Goal: Transaction & Acquisition: Purchase product/service

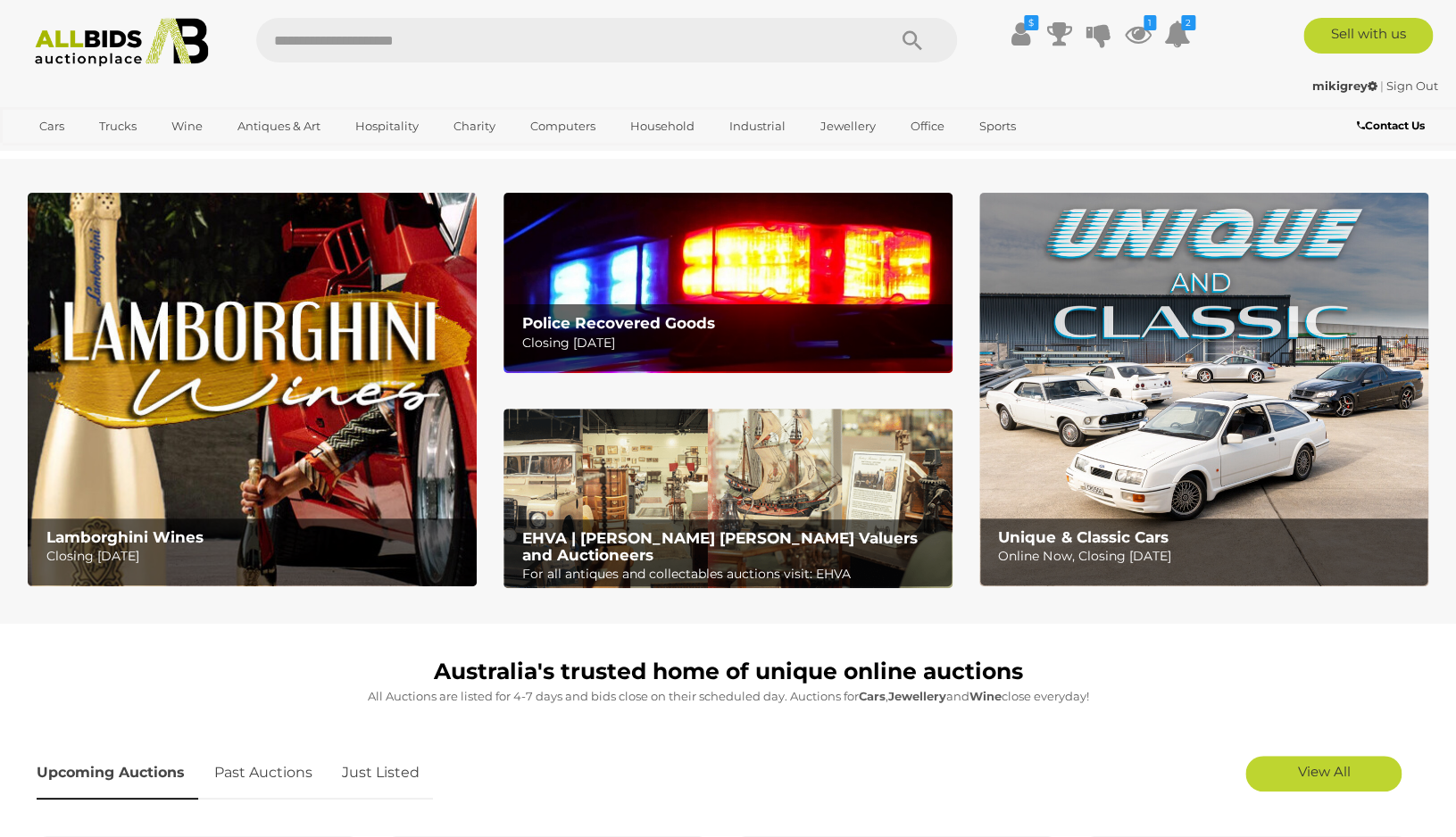
click at [1192, 410] on img at bounding box center [1203, 389] width 449 height 394
click at [602, 338] on p "Closing Tuesday 14th October" at bounding box center [732, 343] width 421 height 22
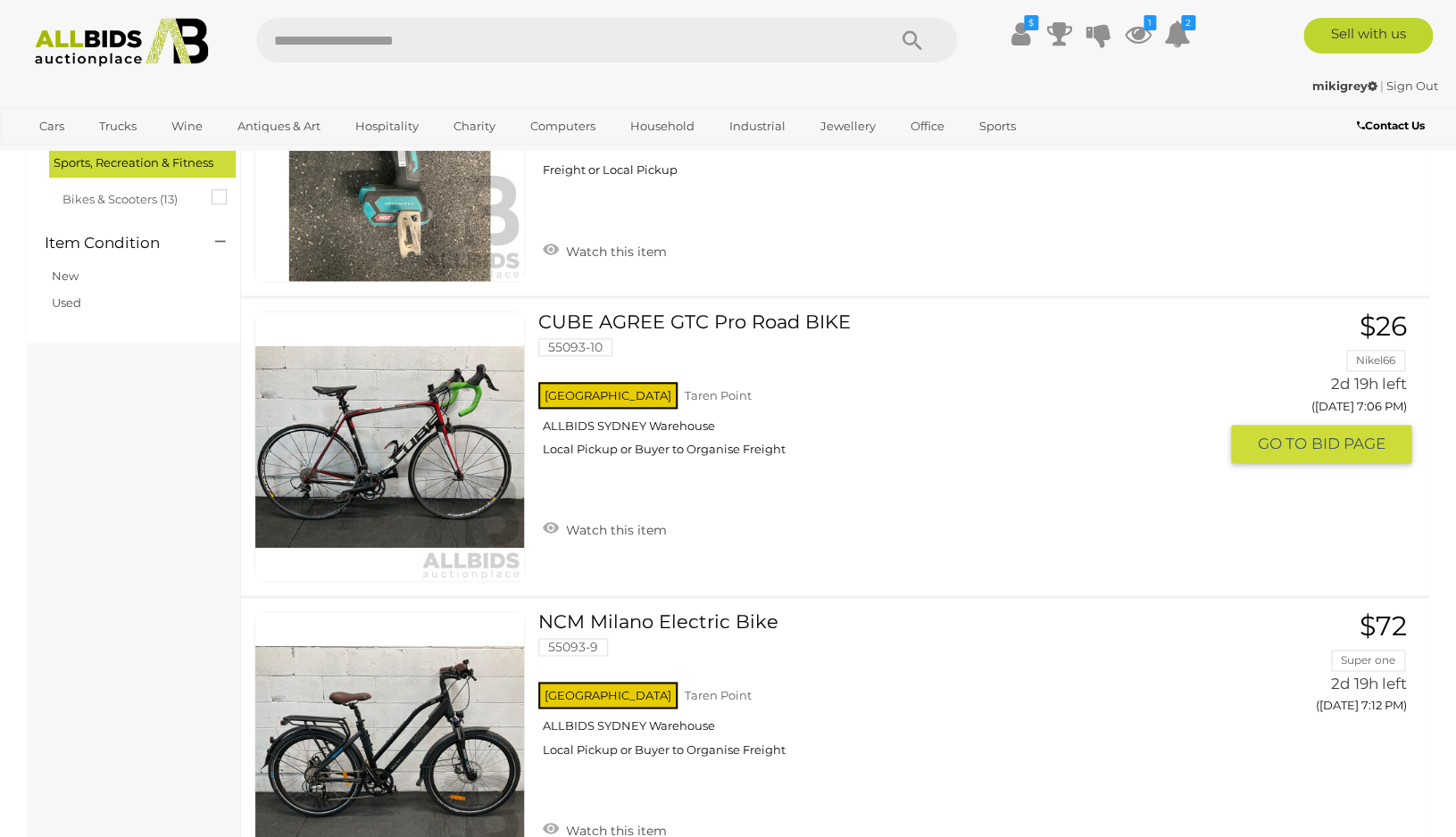
scroll to position [743, 0]
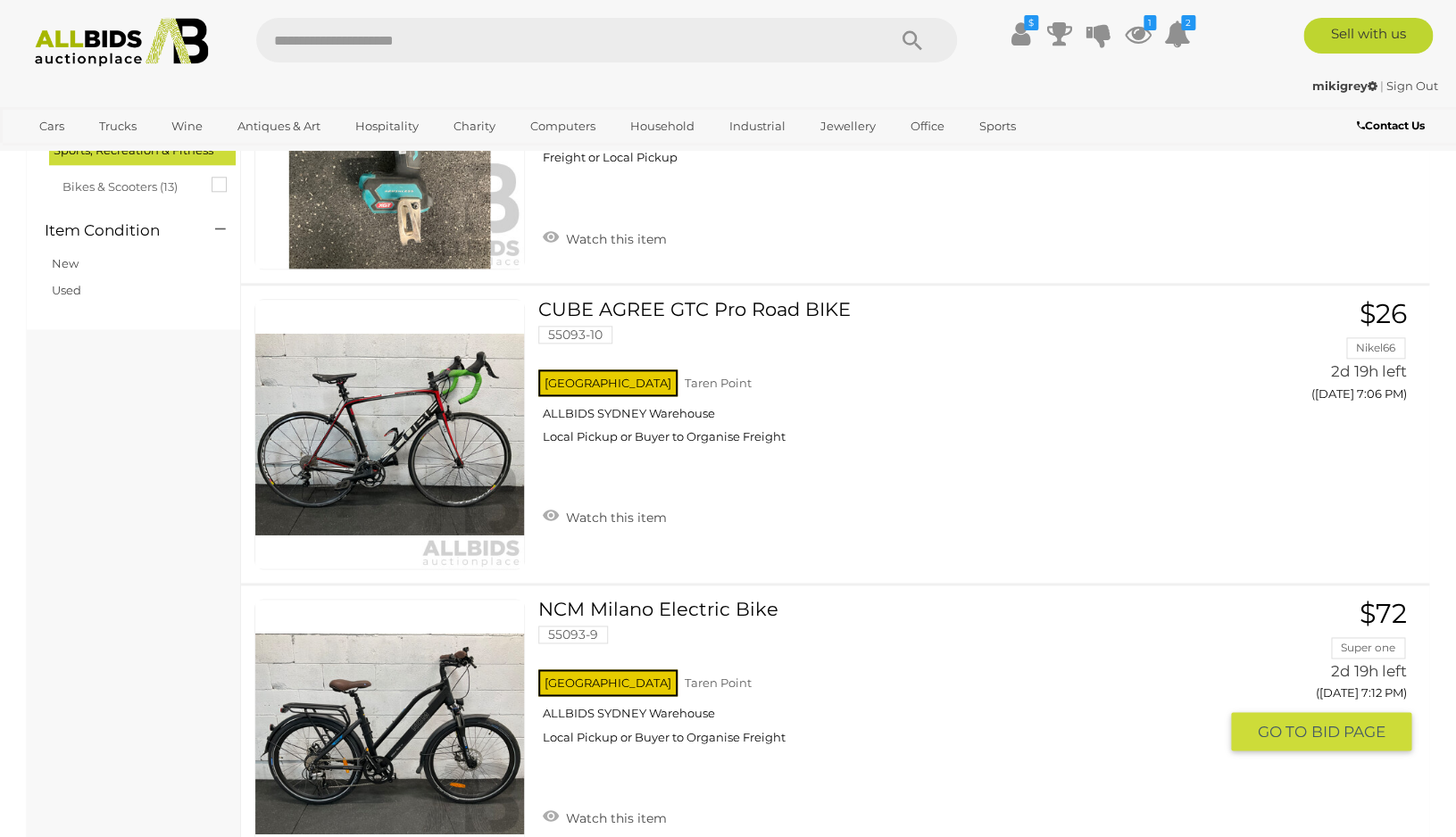
click at [419, 686] on link at bounding box center [389, 734] width 270 height 270
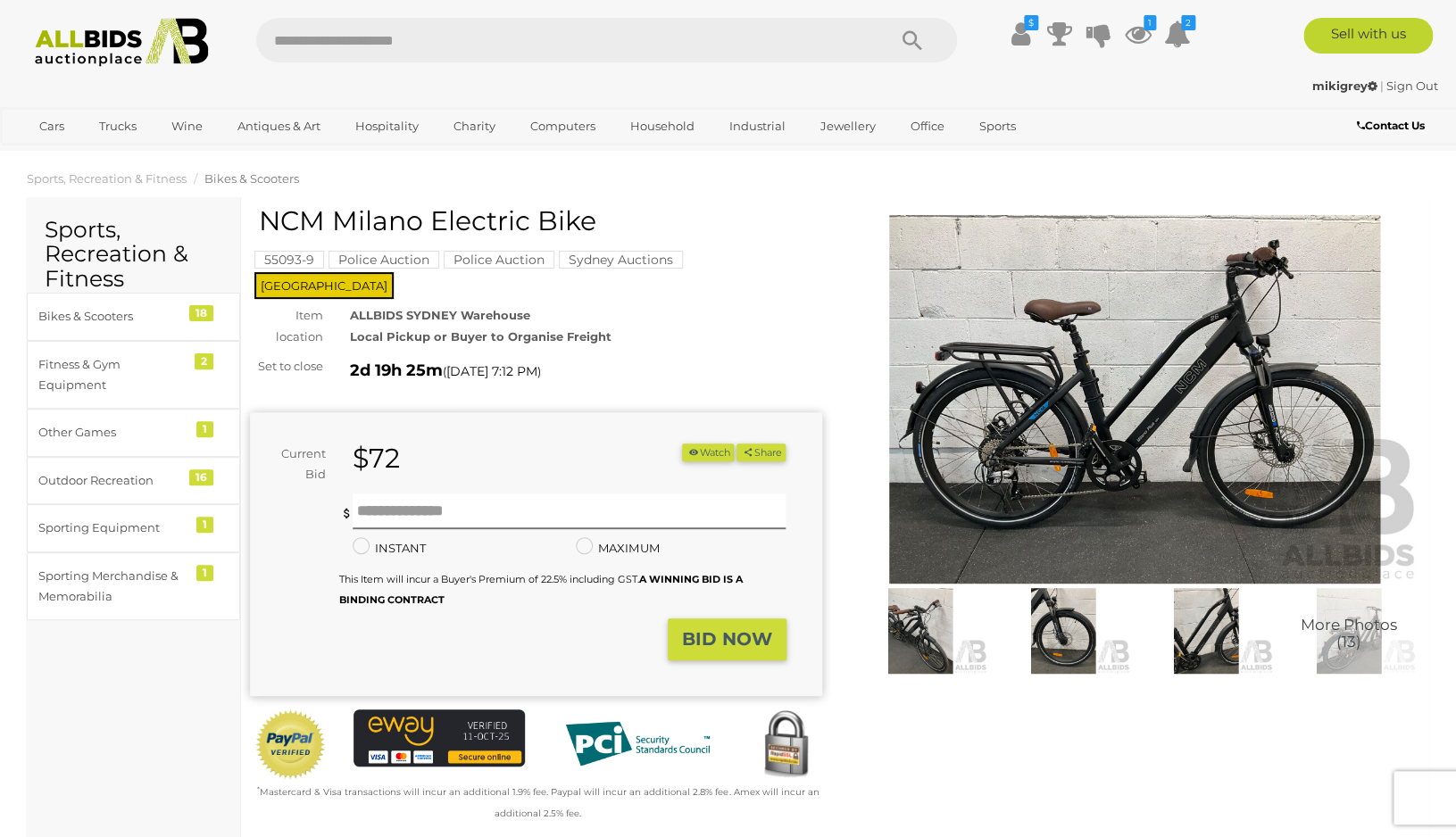
scroll to position [10, 0]
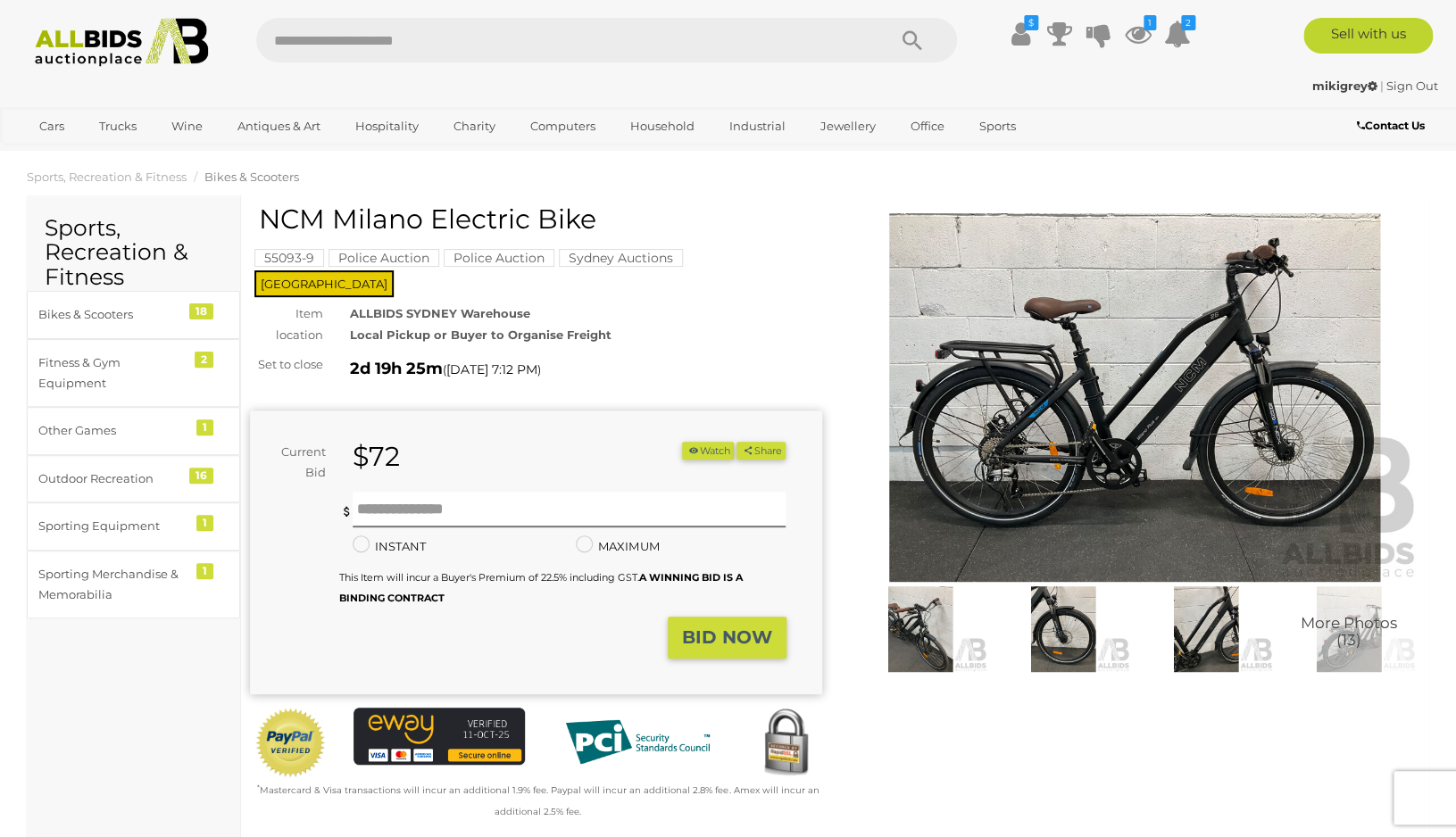
click at [1247, 431] on img at bounding box center [1135, 397] width 572 height 369
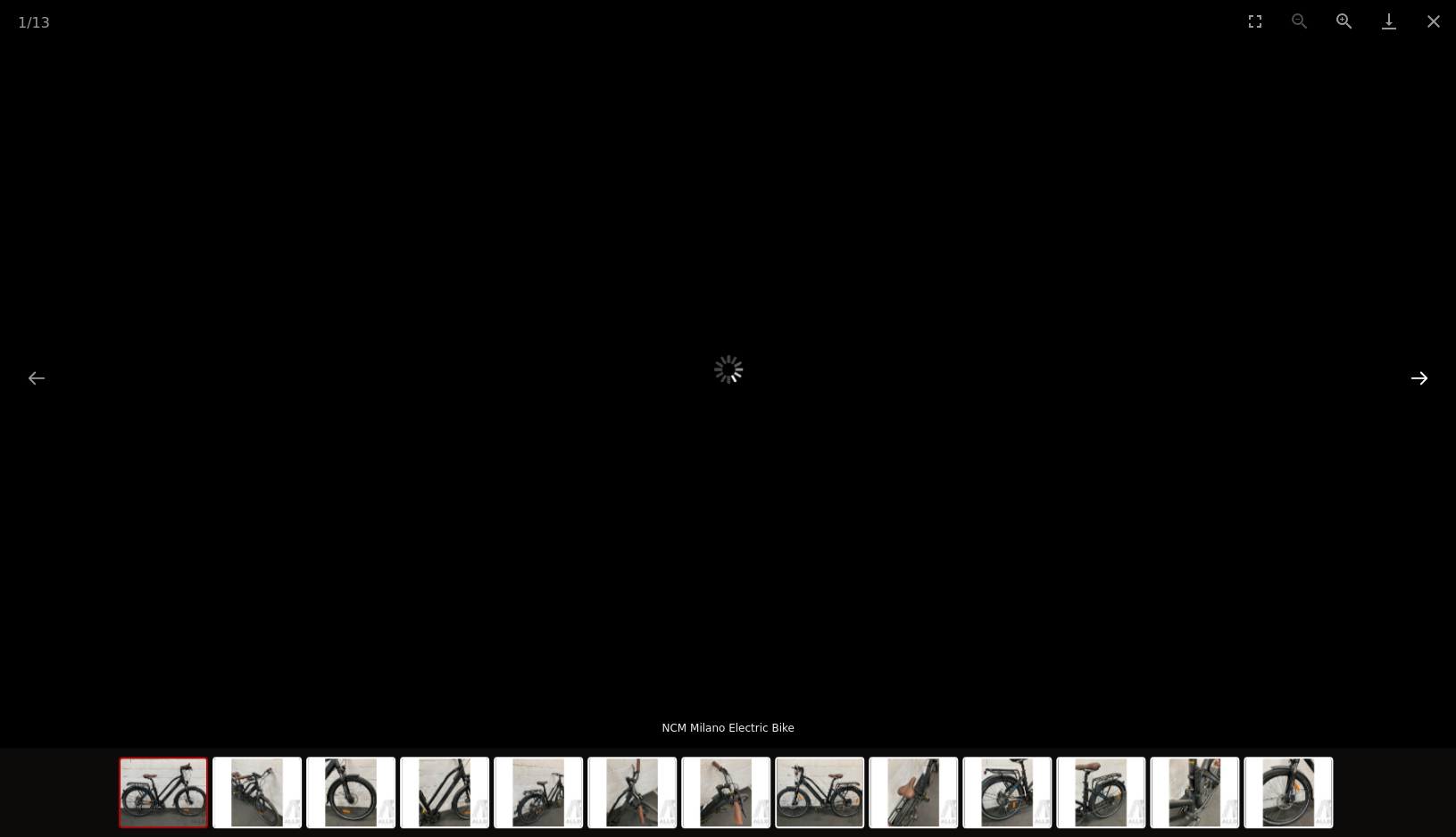
click at [1416, 380] on button "Next slide" at bounding box center [1419, 378] width 38 height 35
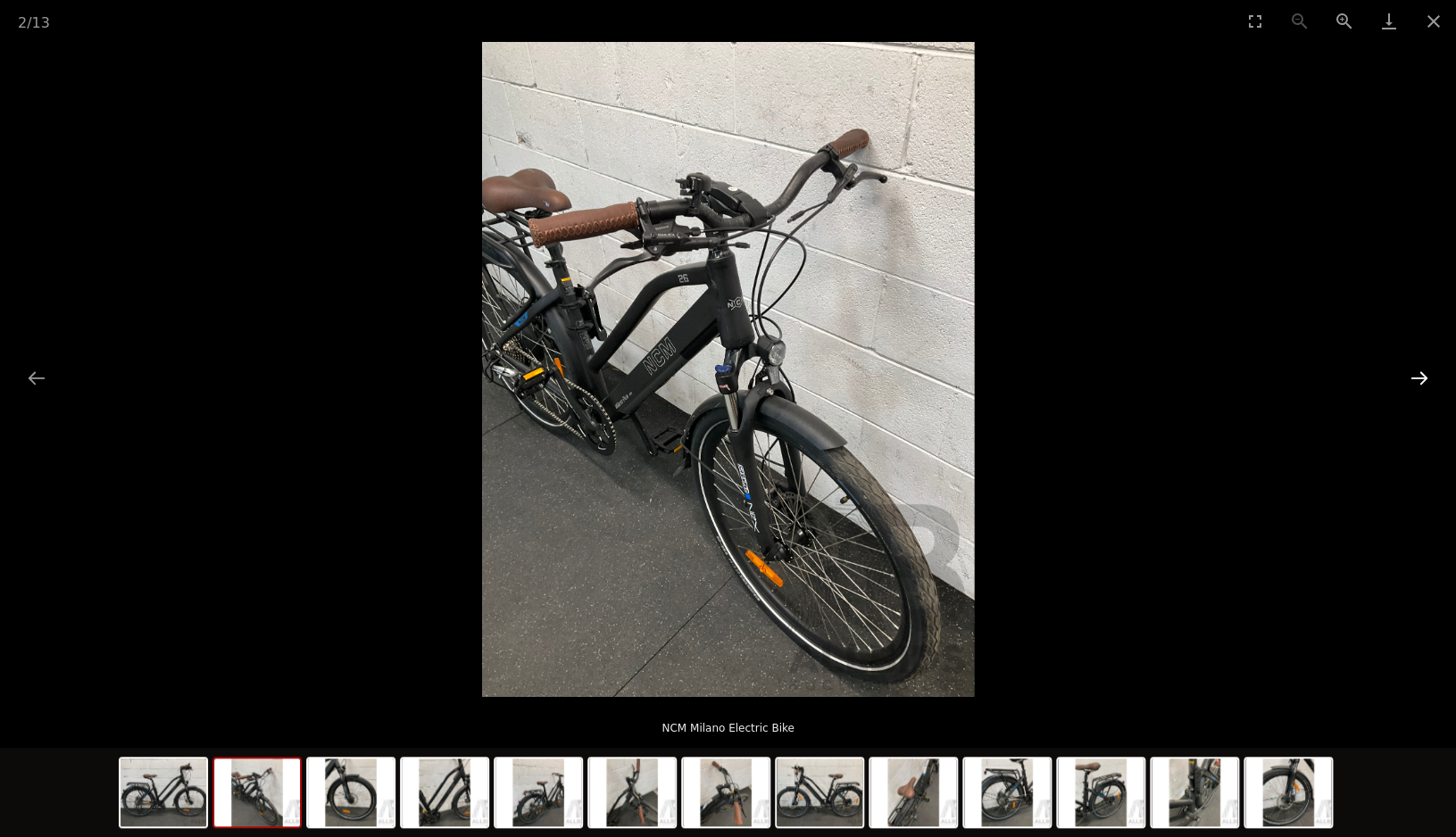
click at [1416, 380] on button "Next slide" at bounding box center [1419, 378] width 38 height 35
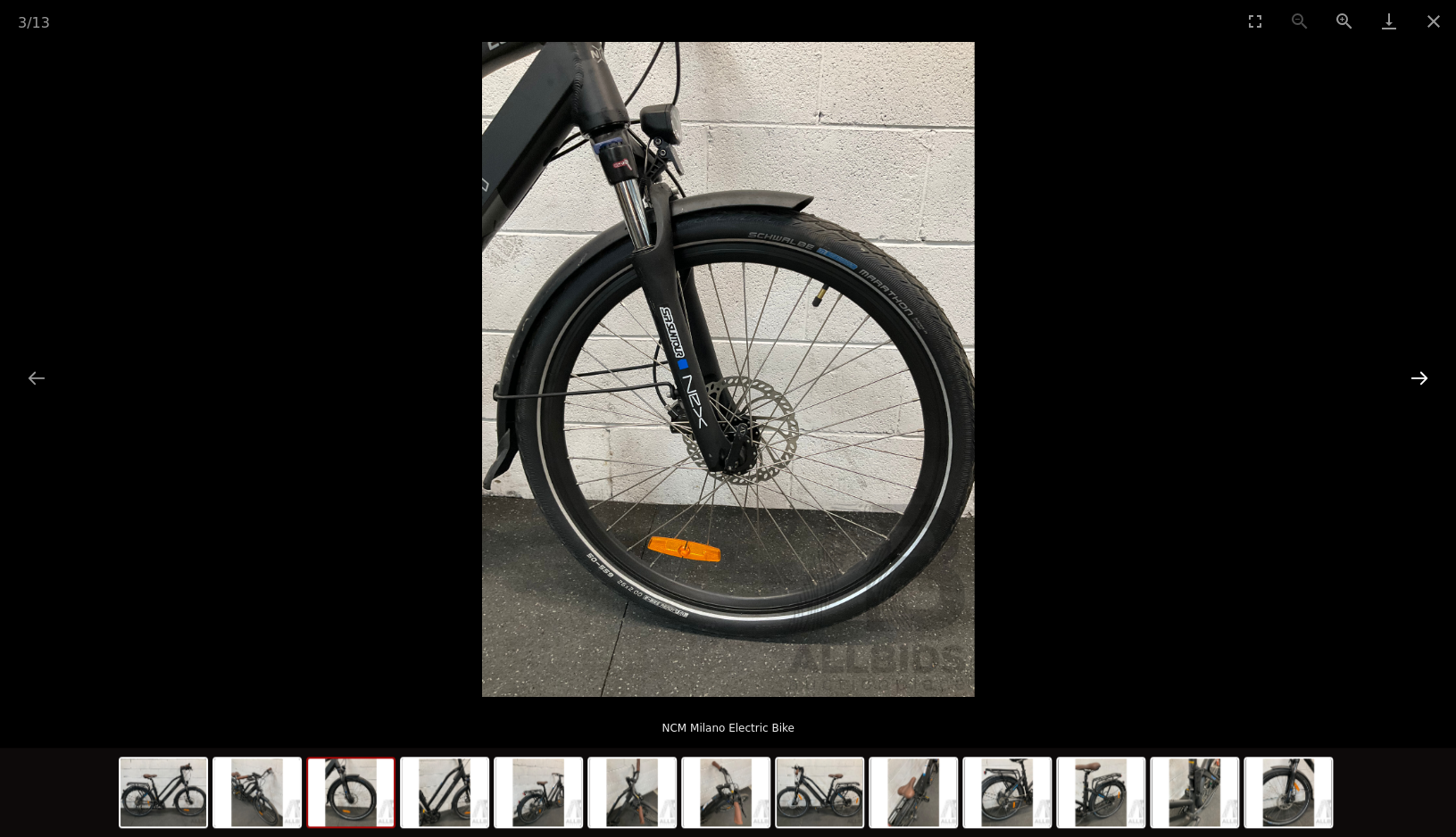
click at [1416, 380] on button "Next slide" at bounding box center [1419, 378] width 38 height 35
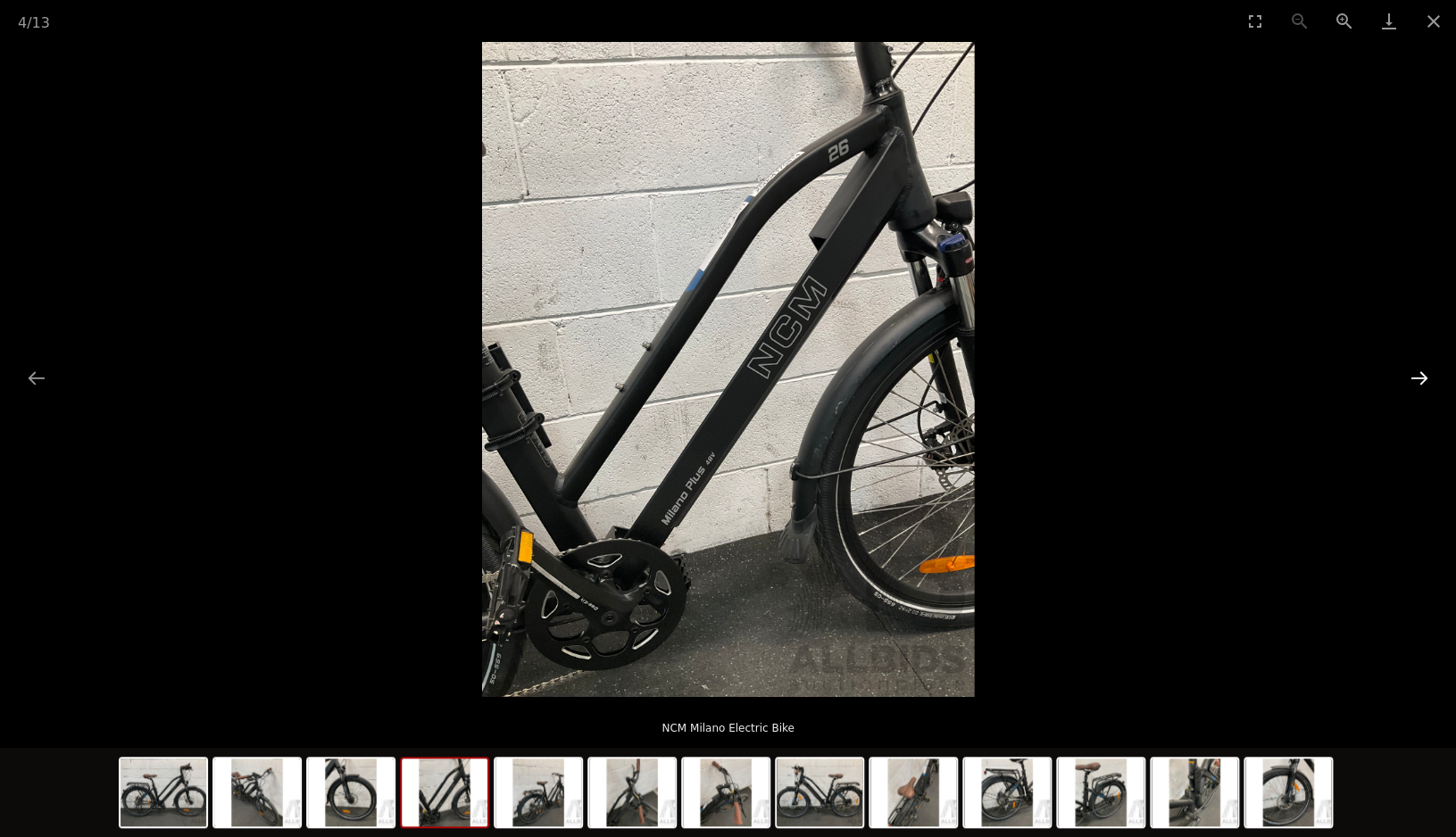
click at [1416, 380] on button "Next slide" at bounding box center [1419, 378] width 38 height 35
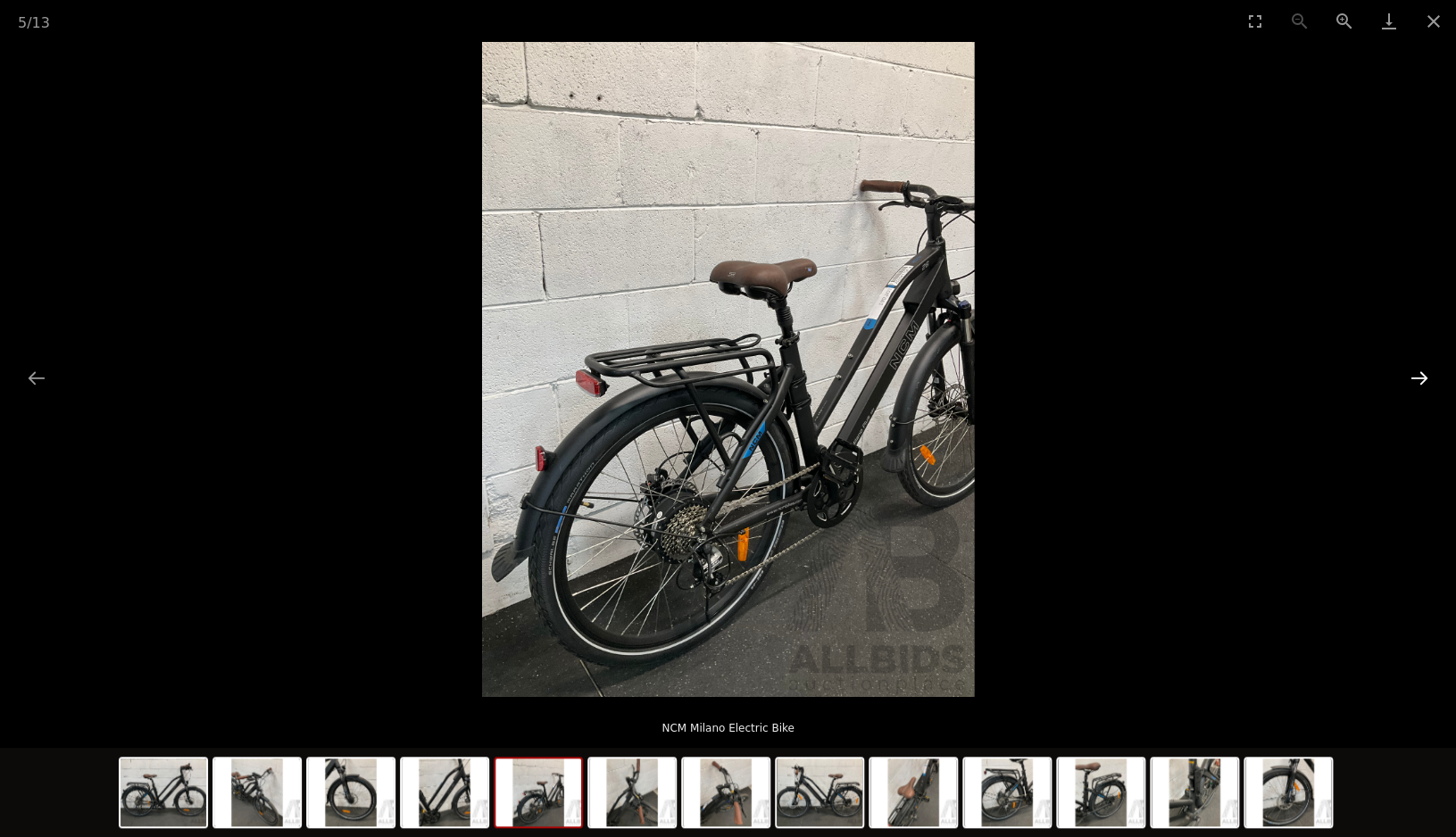
click at [1416, 380] on button "Next slide" at bounding box center [1419, 378] width 38 height 35
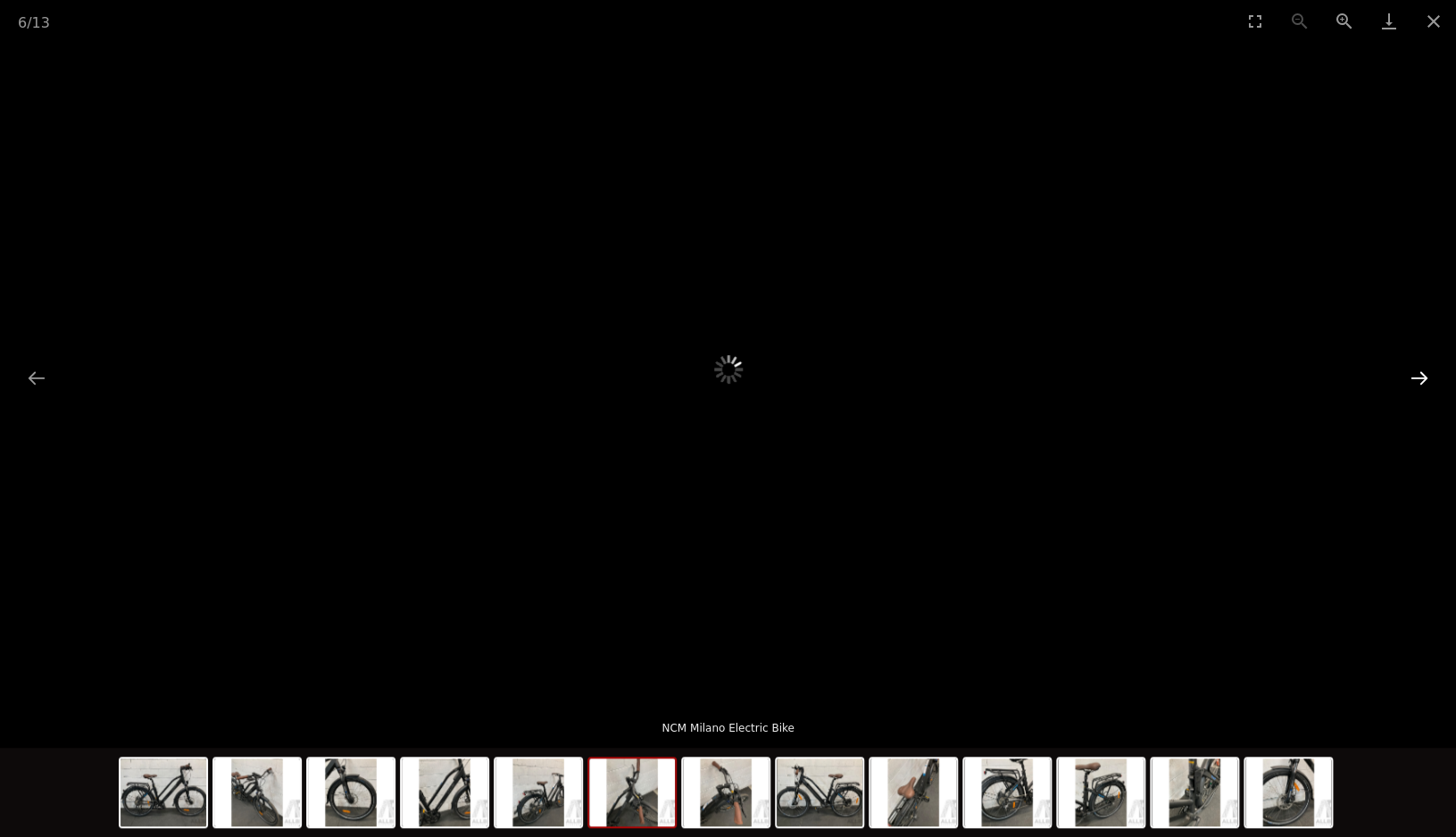
click at [1416, 380] on button "Next slide" at bounding box center [1419, 378] width 38 height 35
click at [1416, 381] on button "Next slide" at bounding box center [1419, 378] width 38 height 35
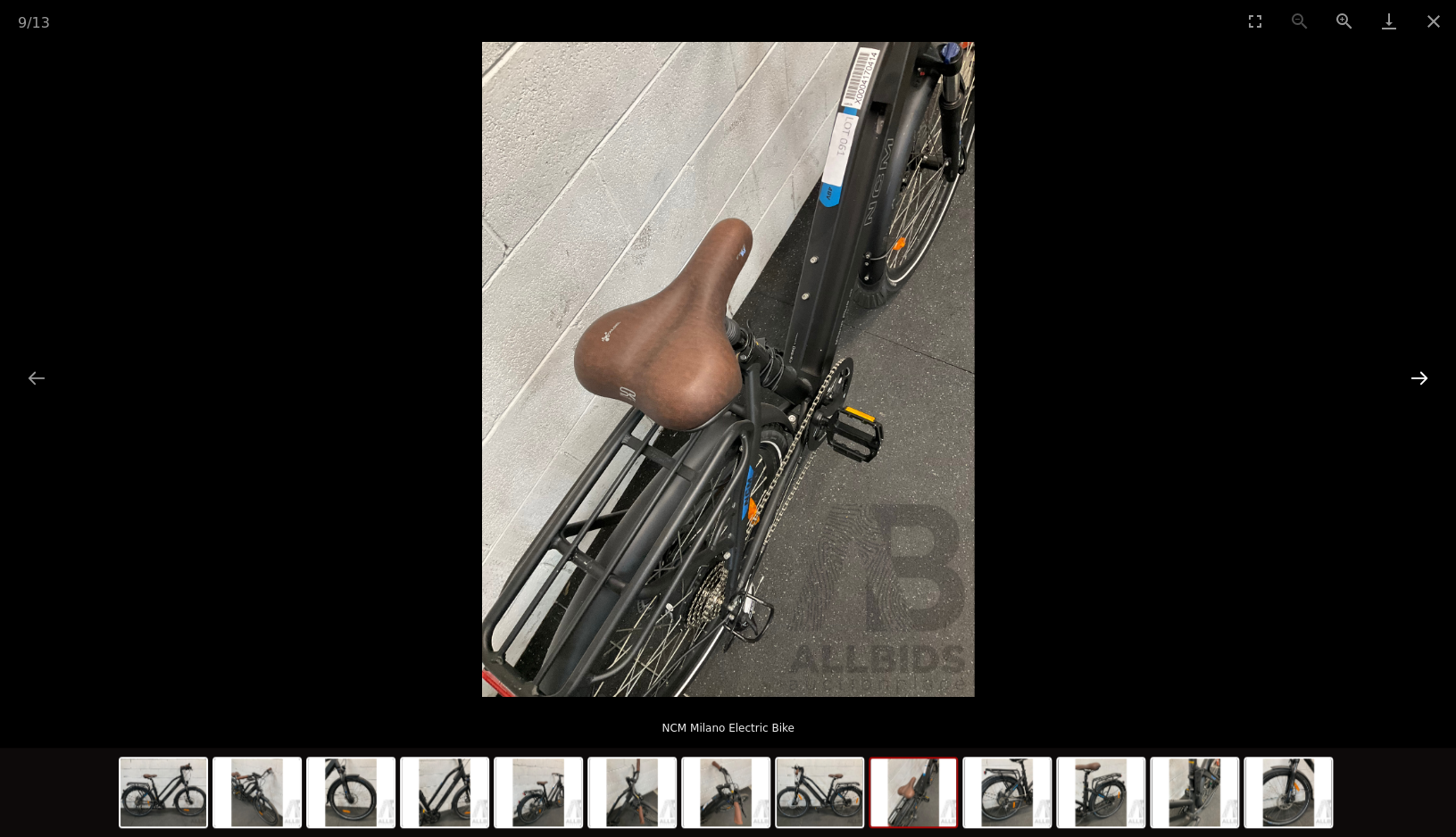
click at [1422, 376] on button "Next slide" at bounding box center [1419, 378] width 38 height 35
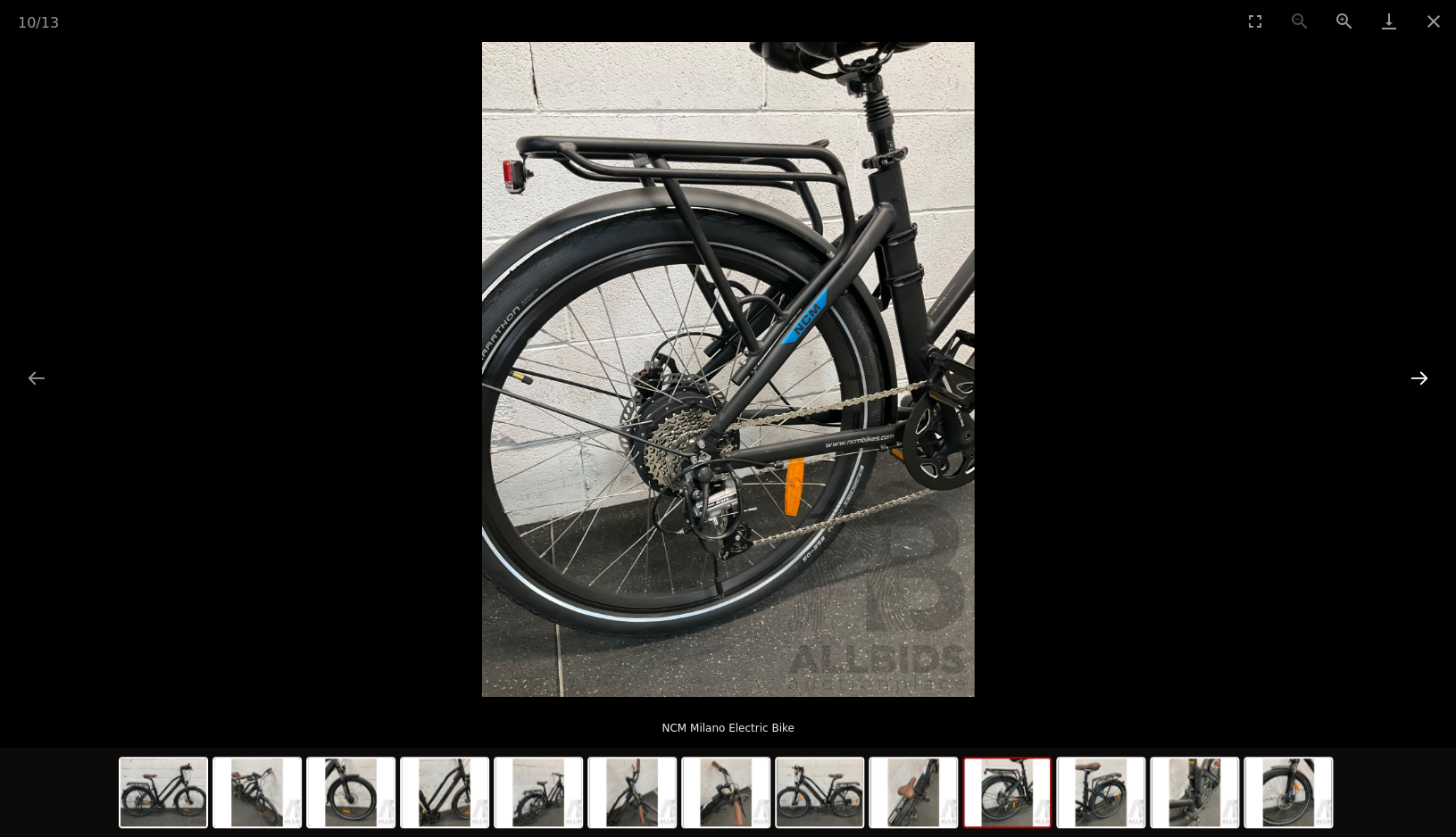
click at [1422, 376] on button "Next slide" at bounding box center [1419, 378] width 38 height 35
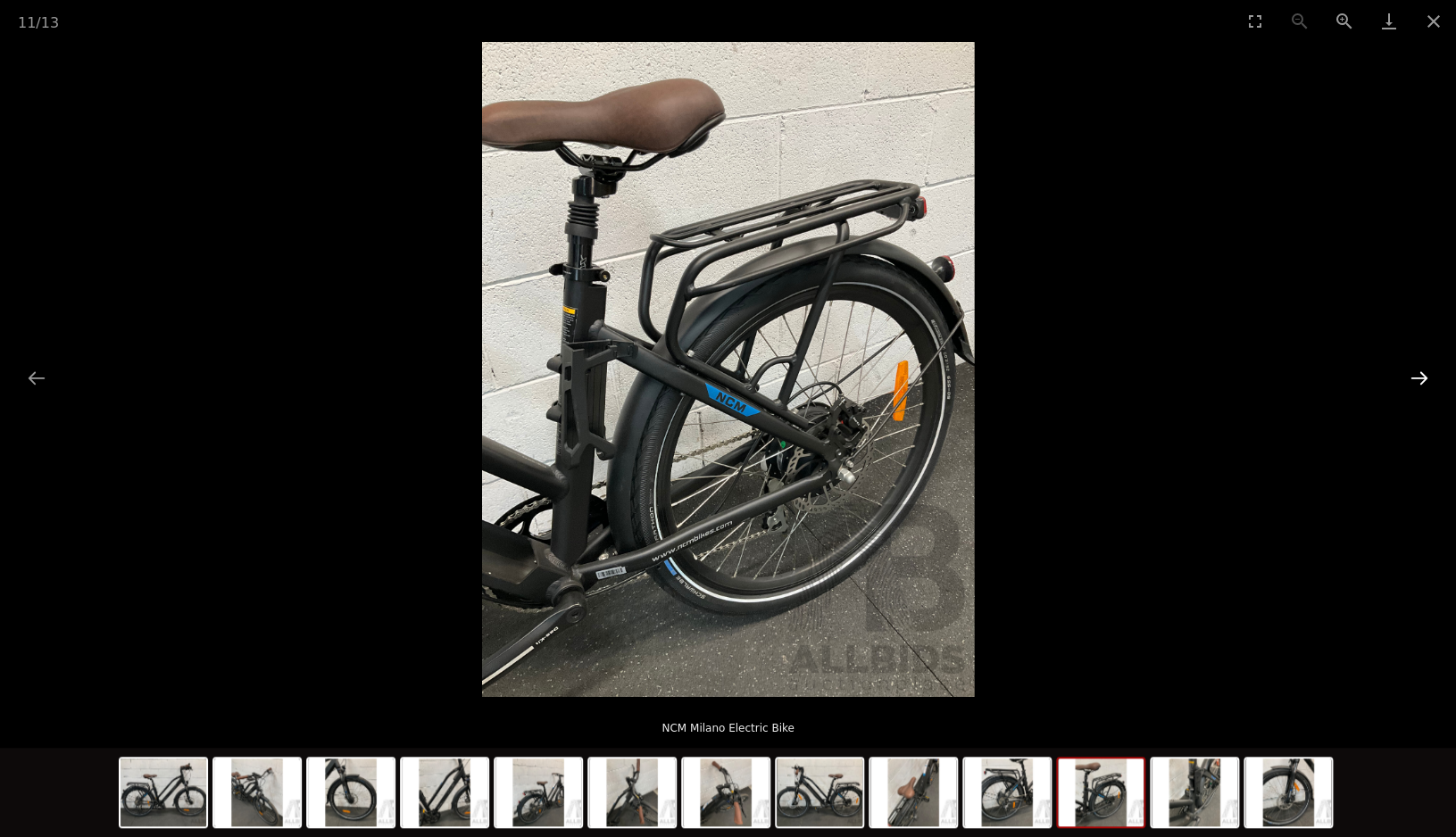
click at [1422, 376] on button "Next slide" at bounding box center [1419, 378] width 38 height 35
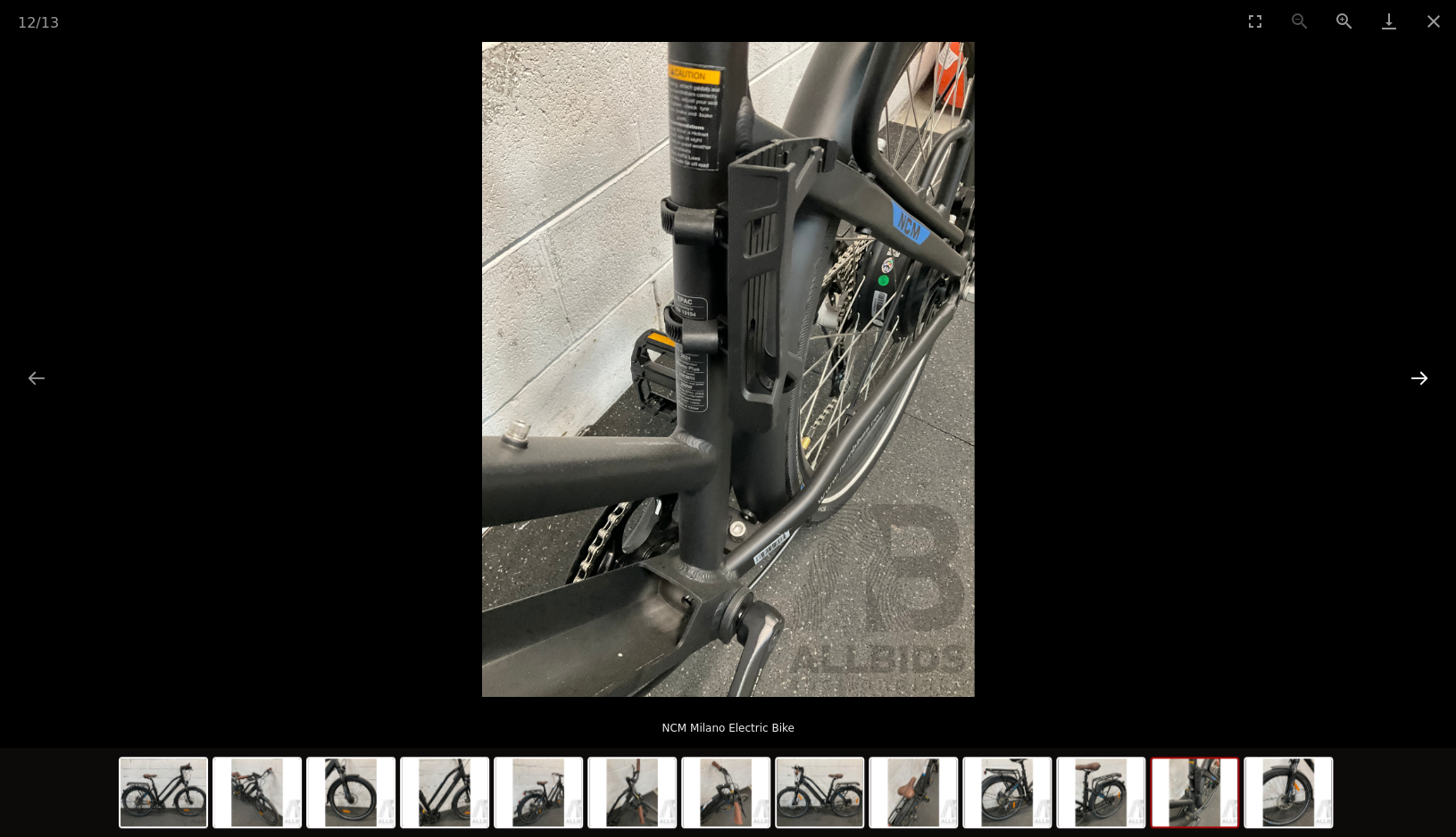
click at [1422, 376] on button "Next slide" at bounding box center [1419, 378] width 38 height 35
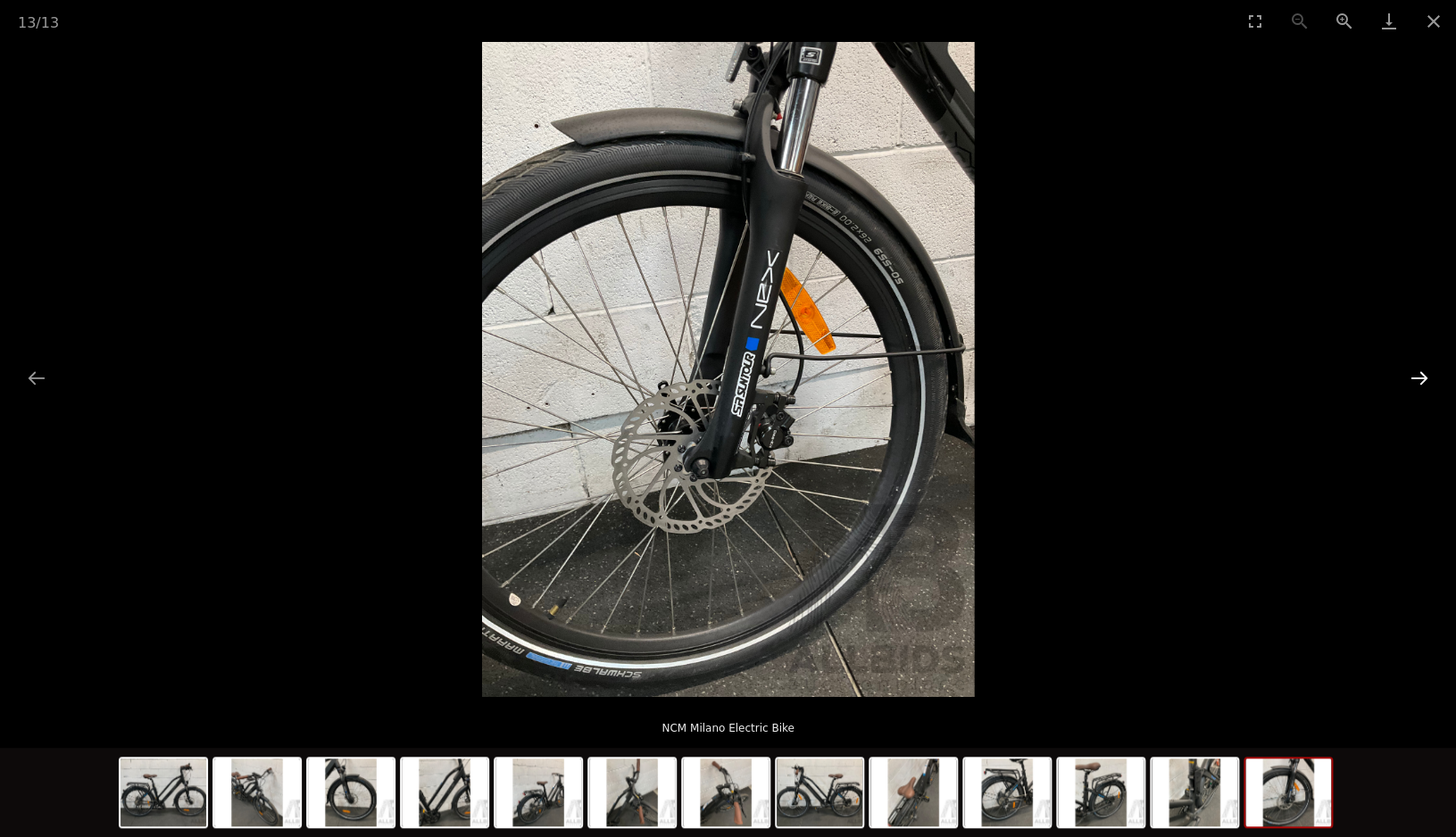
click at [1422, 376] on button "Next slide" at bounding box center [1419, 378] width 38 height 35
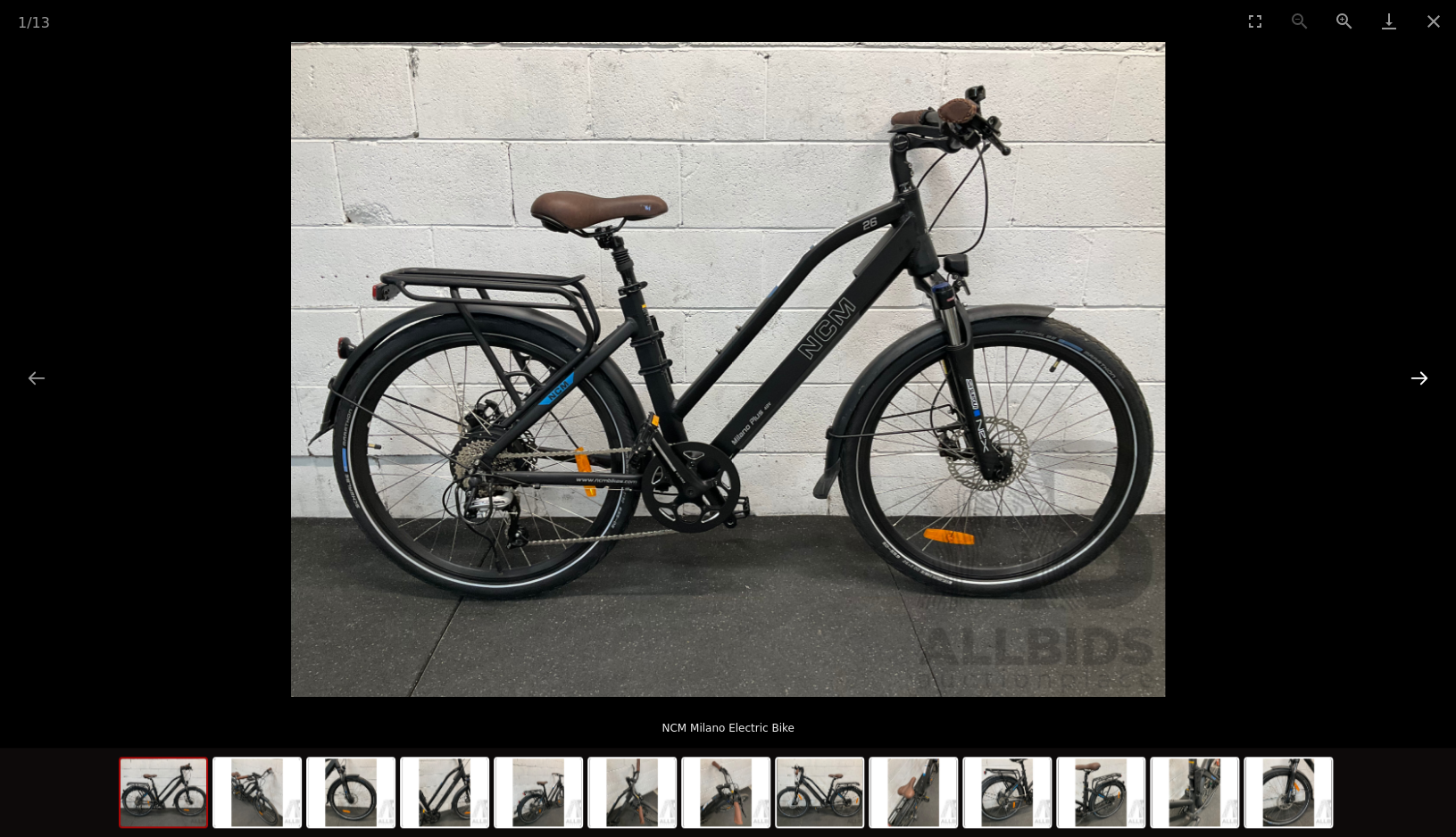
click at [1422, 376] on button "Next slide" at bounding box center [1419, 378] width 38 height 35
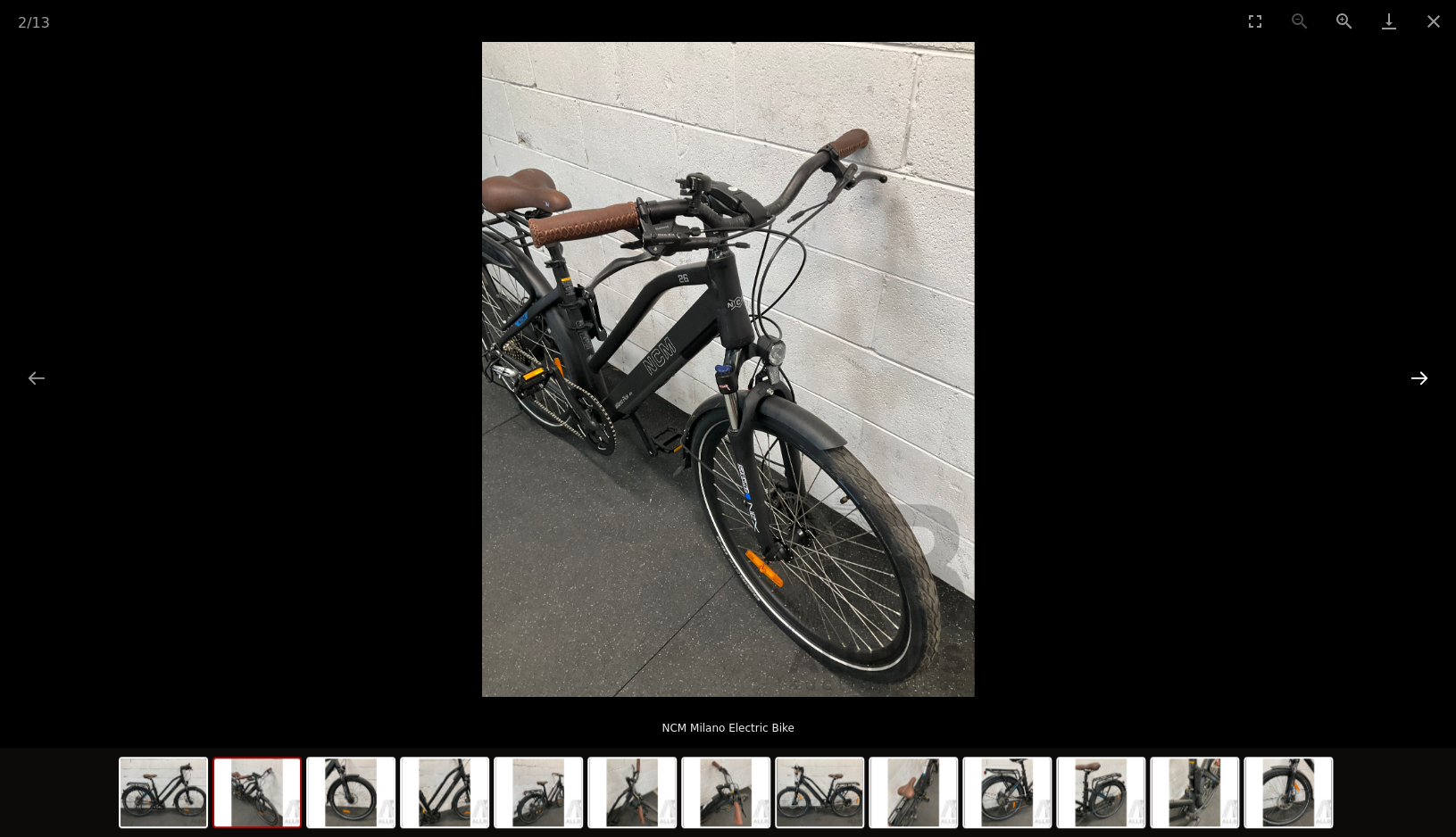
click at [1422, 376] on button "Next slide" at bounding box center [1419, 378] width 38 height 35
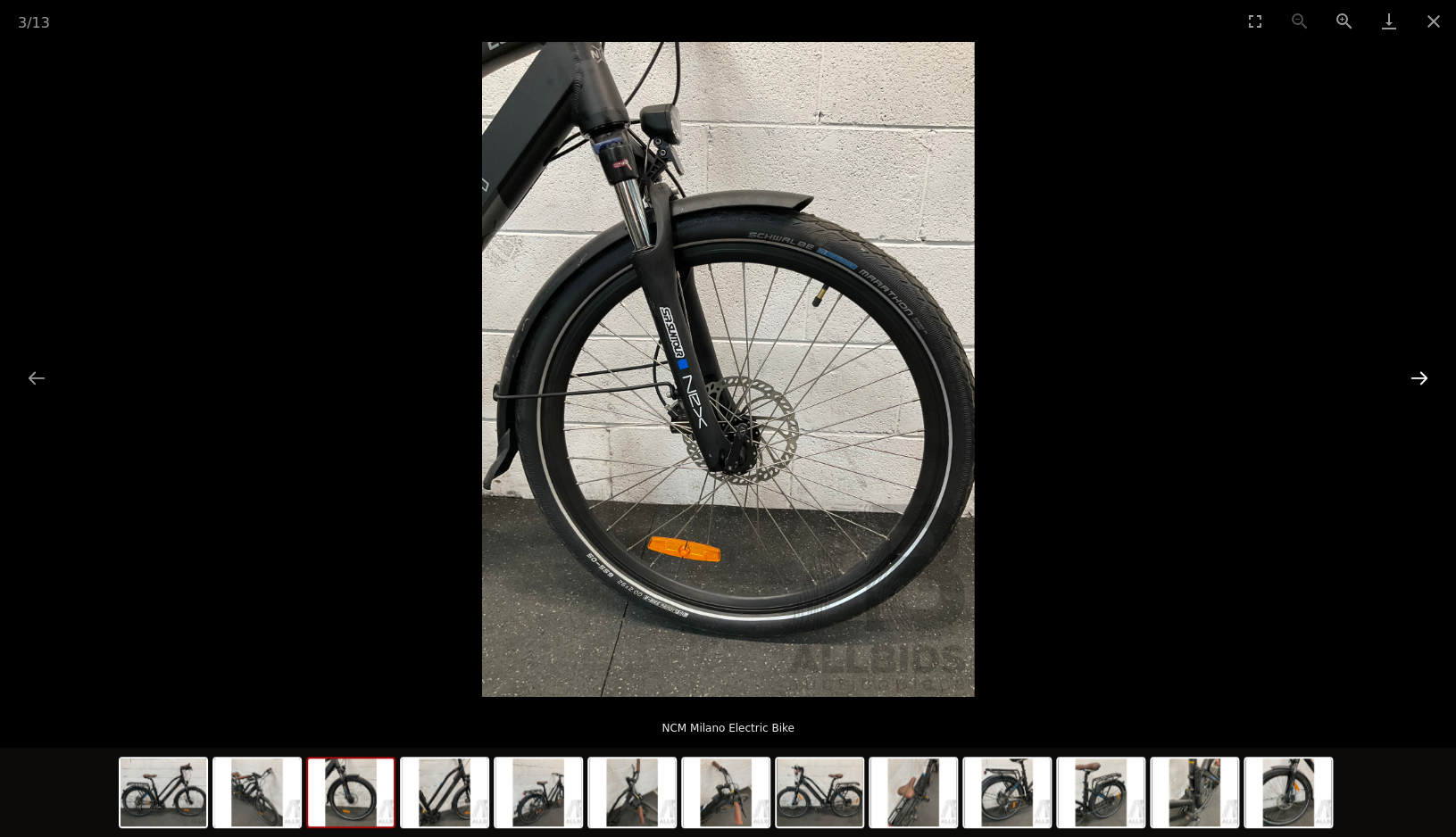
click at [1422, 376] on button "Next slide" at bounding box center [1419, 378] width 38 height 35
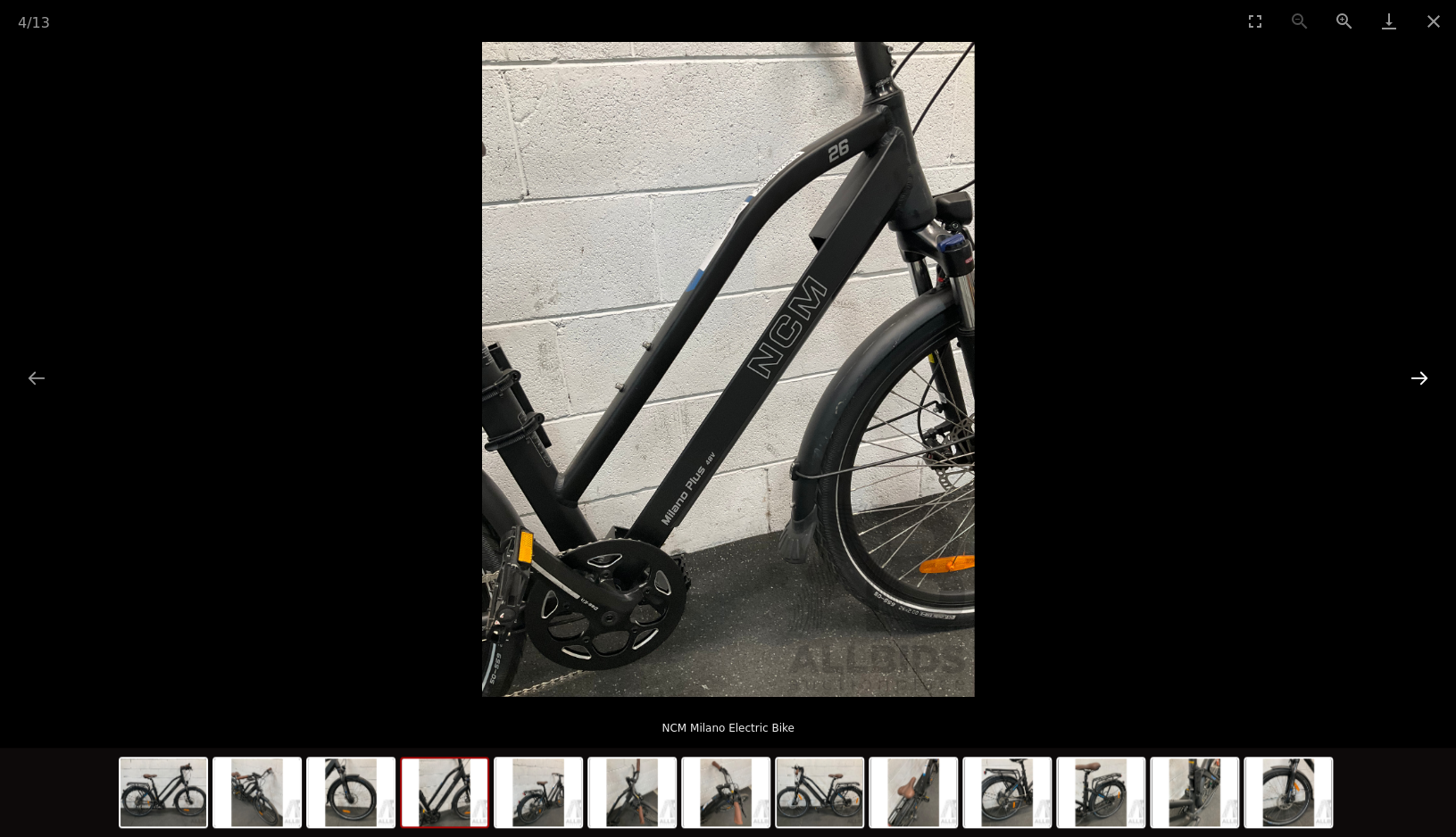
click at [1422, 377] on button "Next slide" at bounding box center [1419, 378] width 38 height 35
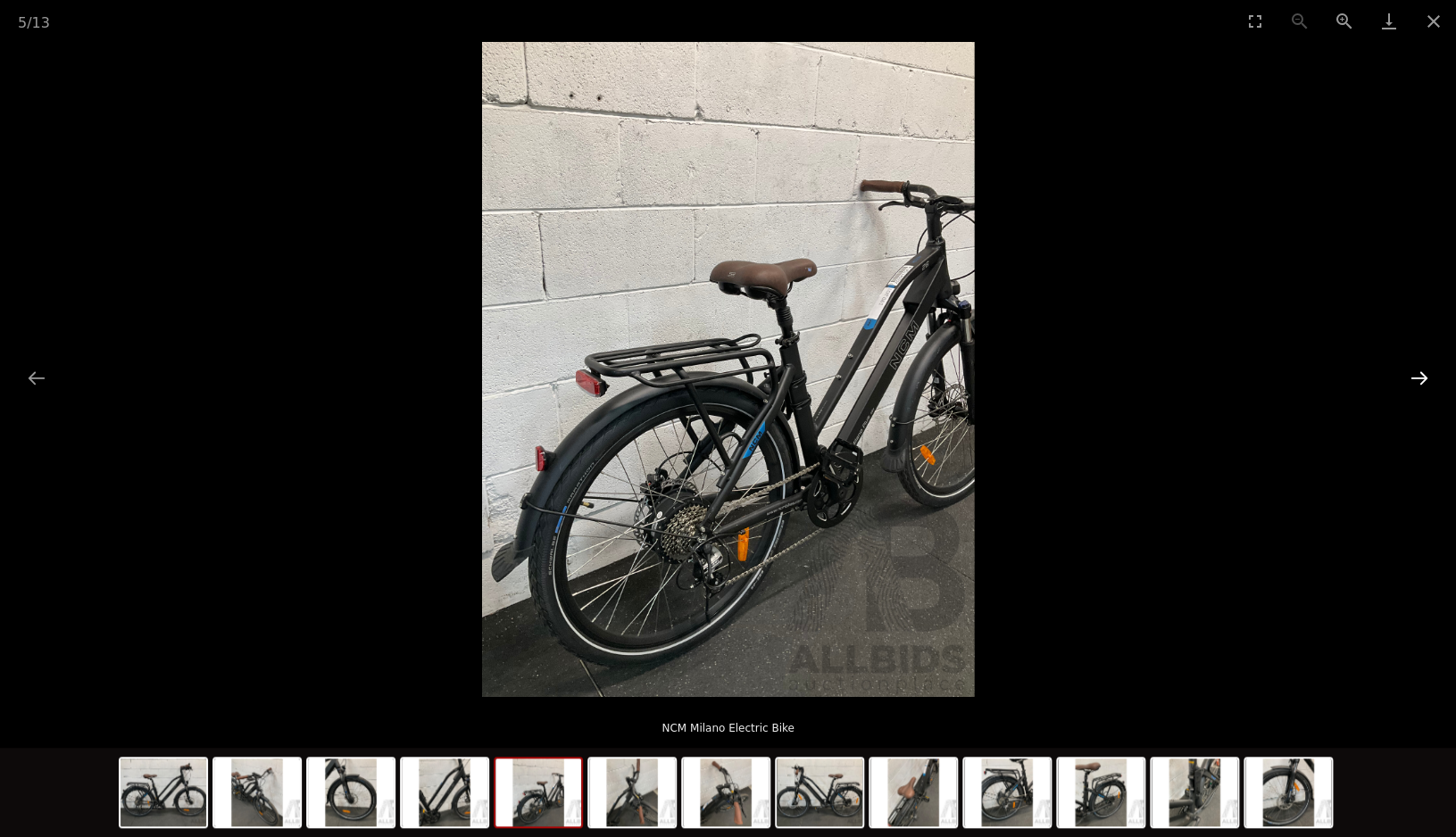
click at [1422, 377] on button "Next slide" at bounding box center [1419, 378] width 38 height 35
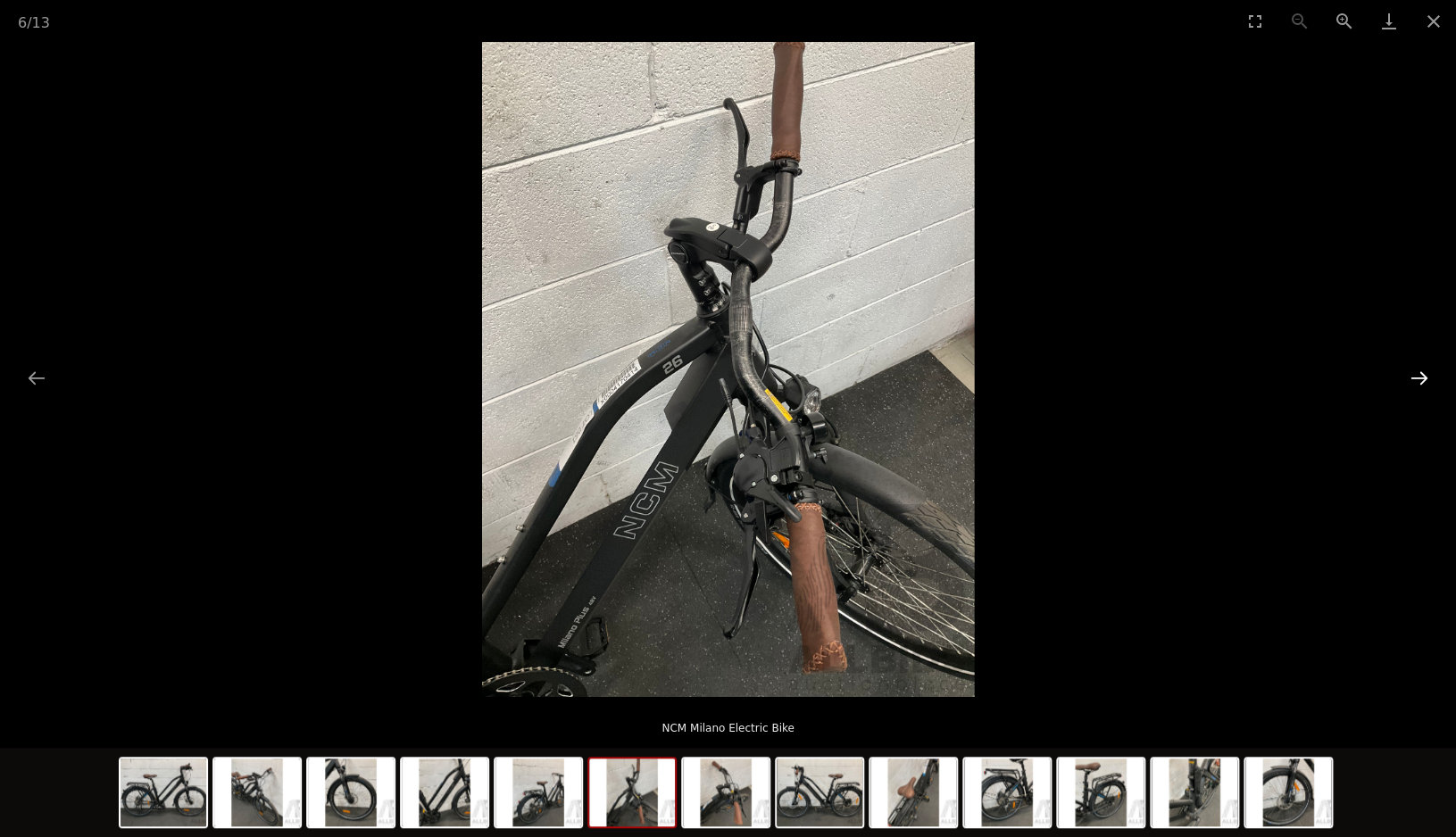
click at [1422, 377] on button "Next slide" at bounding box center [1419, 378] width 38 height 35
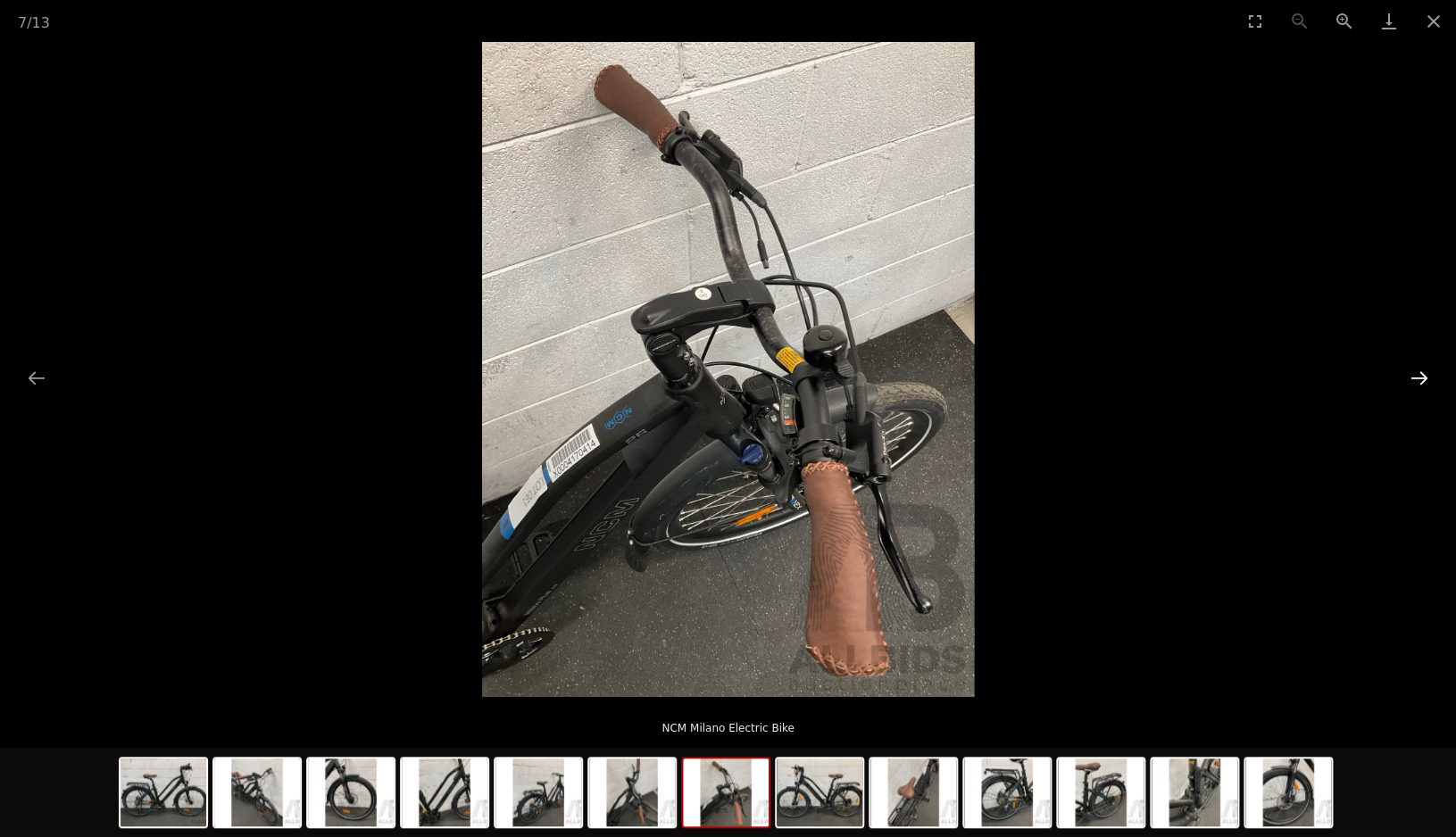
click at [1422, 377] on button "Next slide" at bounding box center [1419, 378] width 38 height 35
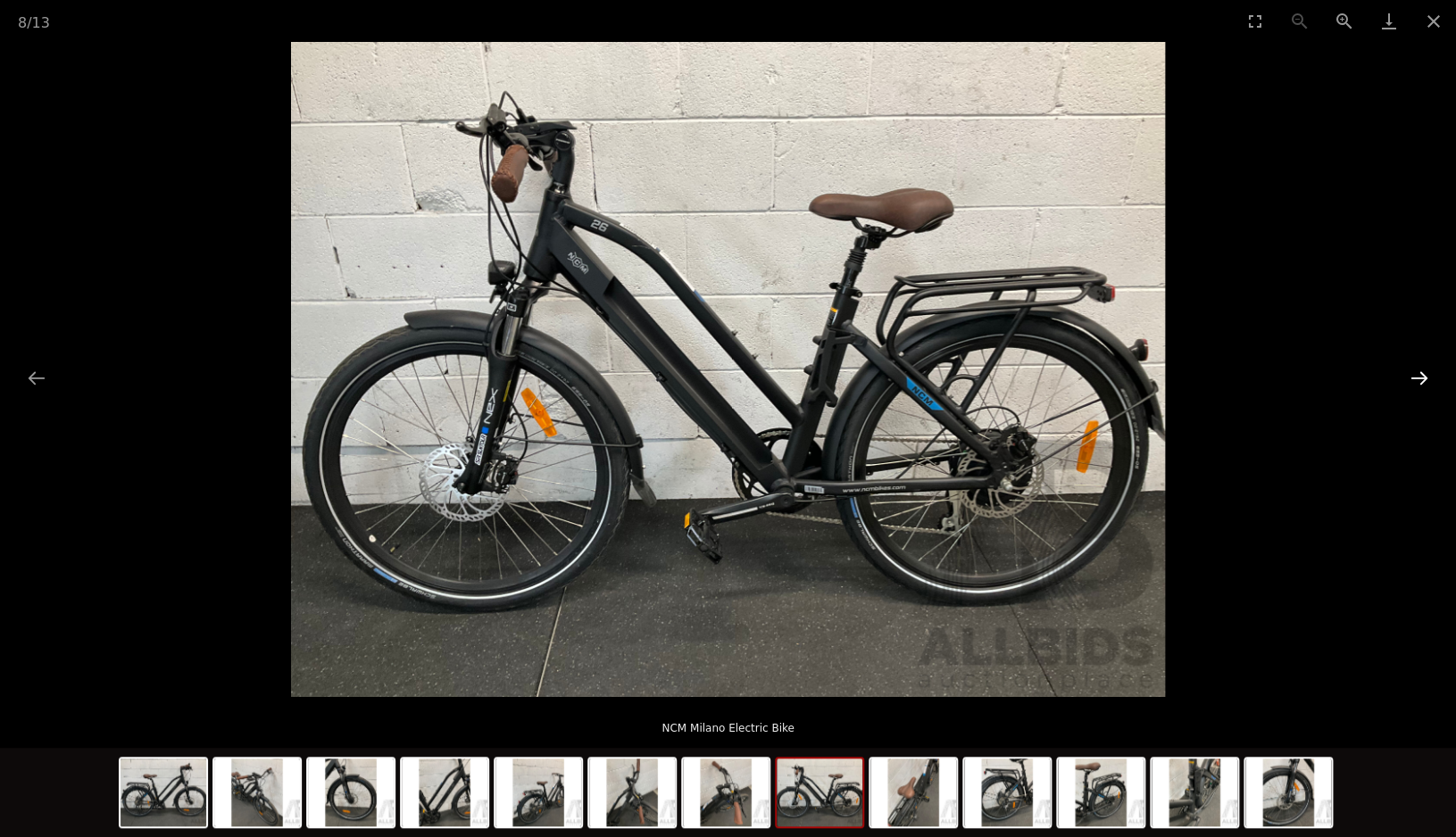
click at [1422, 377] on button "Next slide" at bounding box center [1419, 378] width 38 height 35
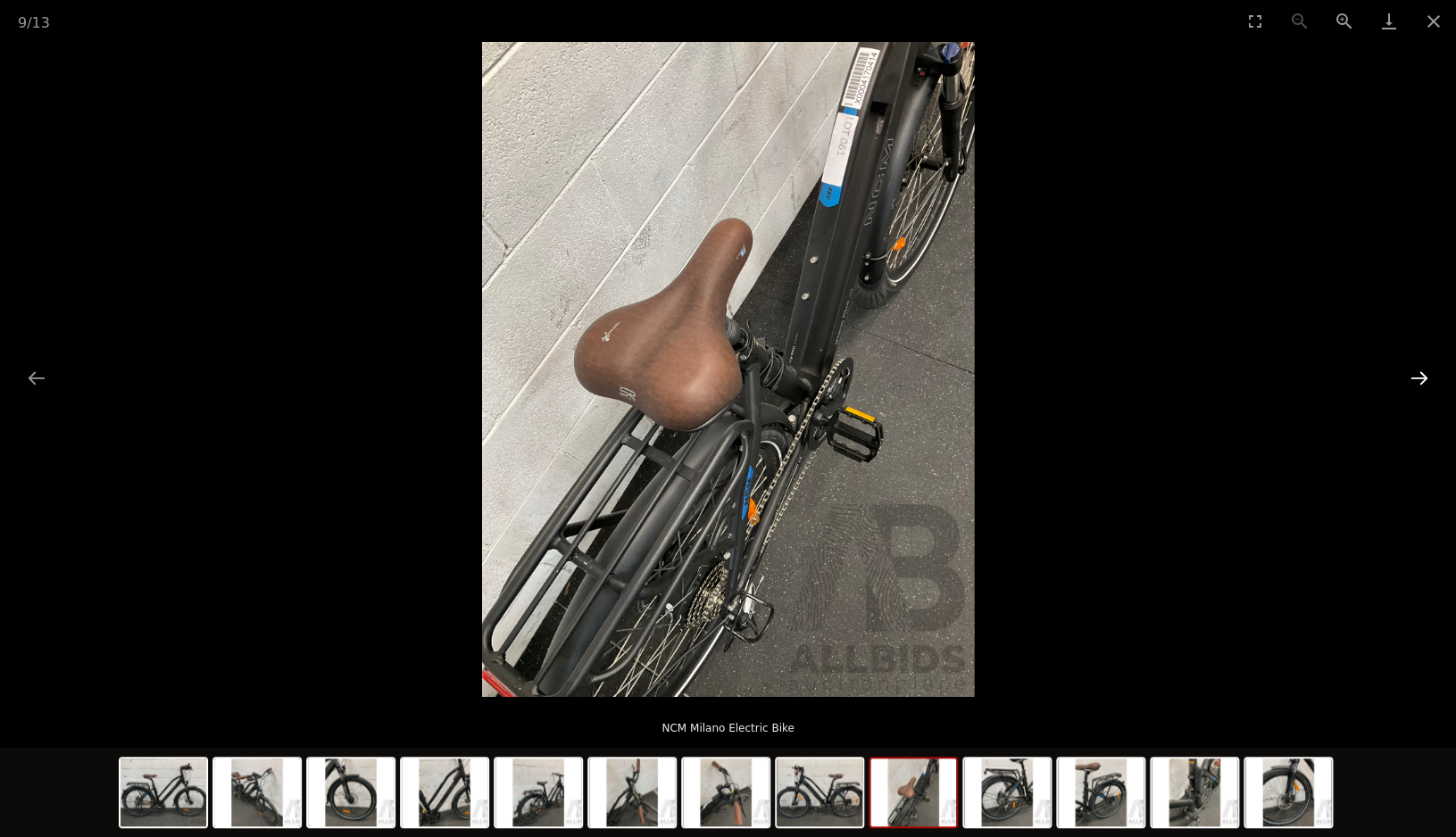
click at [1422, 377] on button "Next slide" at bounding box center [1419, 378] width 38 height 35
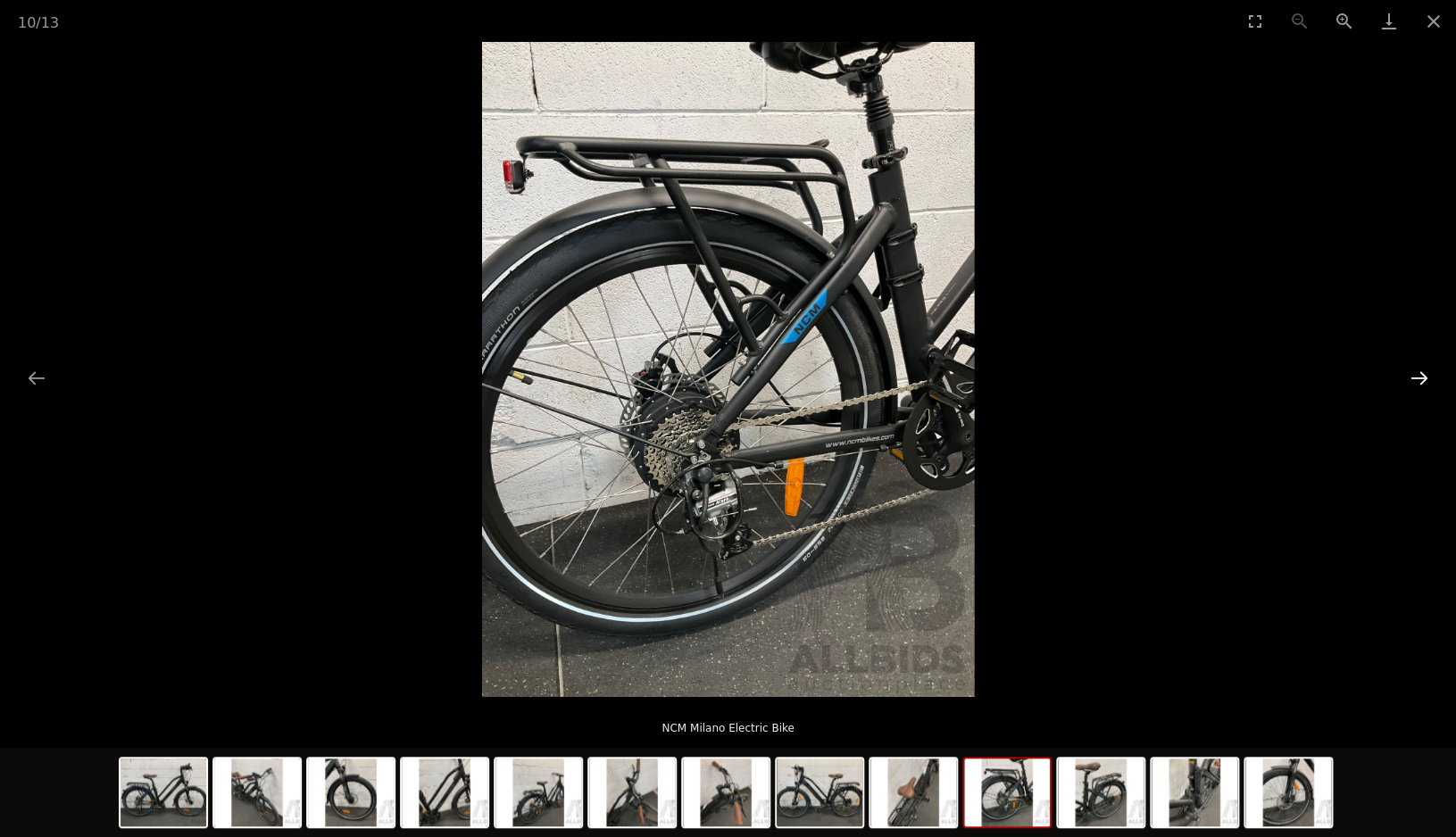
click at [1422, 377] on button "Next slide" at bounding box center [1419, 378] width 38 height 35
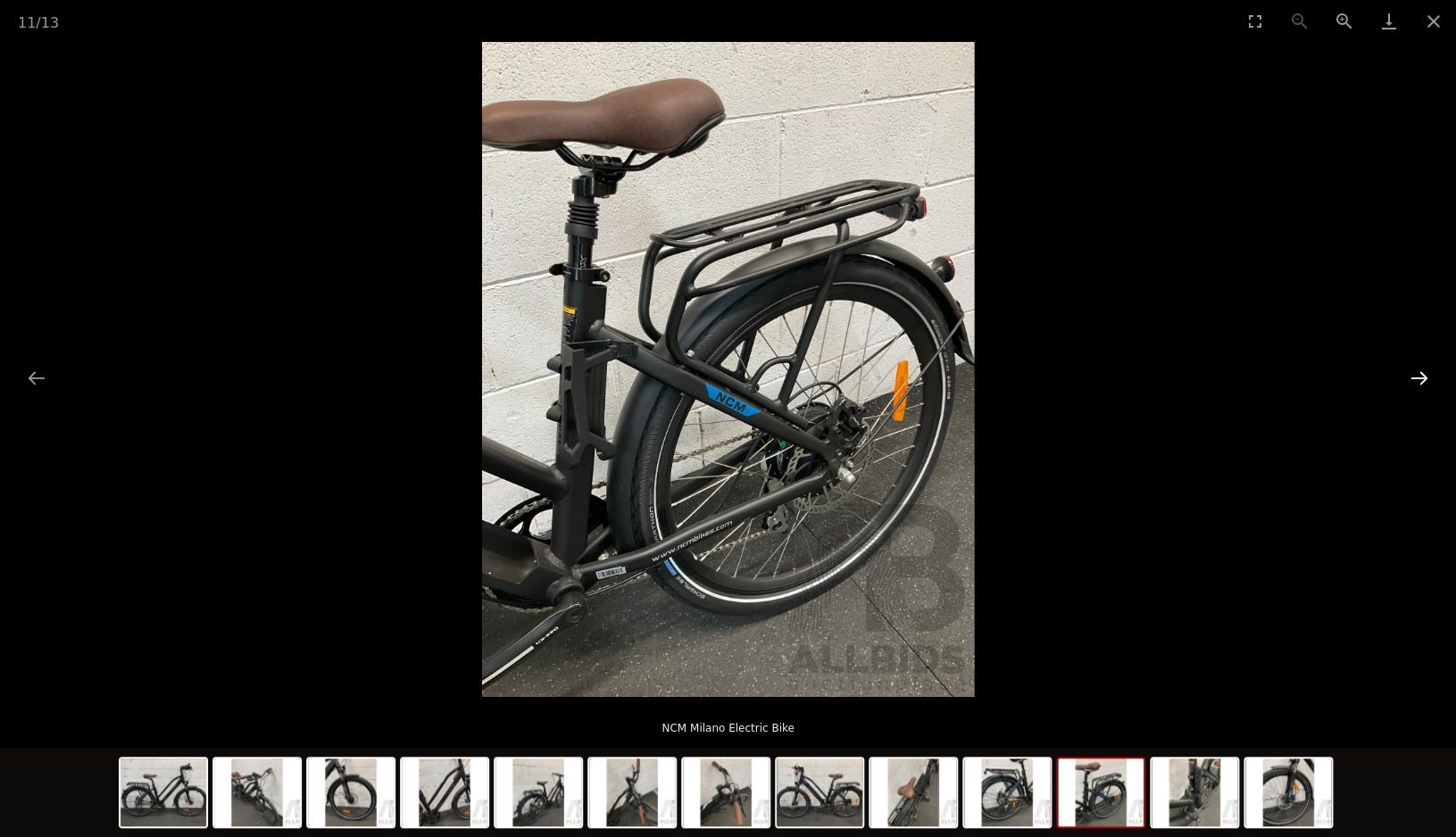
click at [1422, 377] on button "Next slide" at bounding box center [1419, 378] width 38 height 35
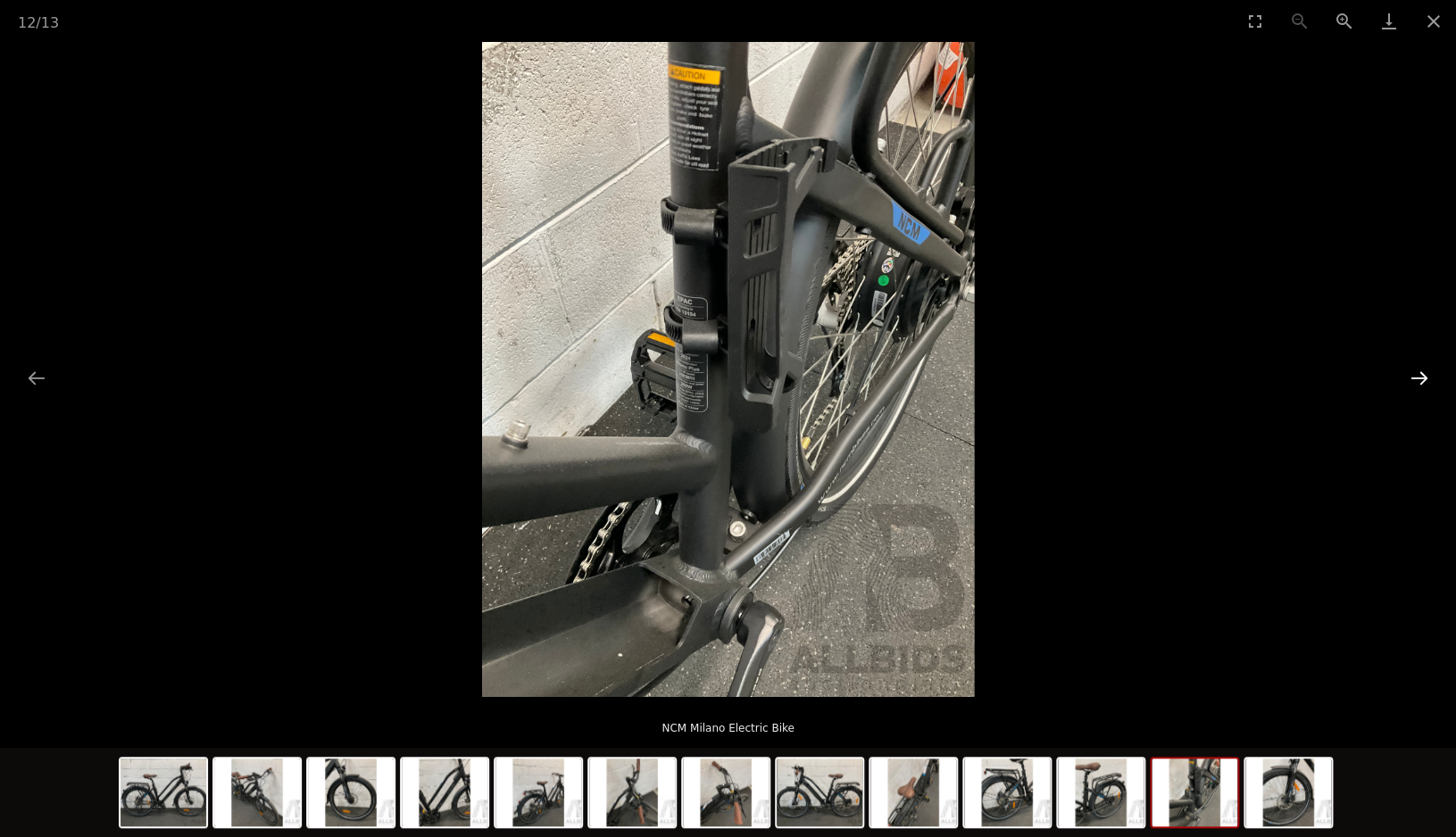
click at [1422, 377] on button "Next slide" at bounding box center [1419, 378] width 38 height 35
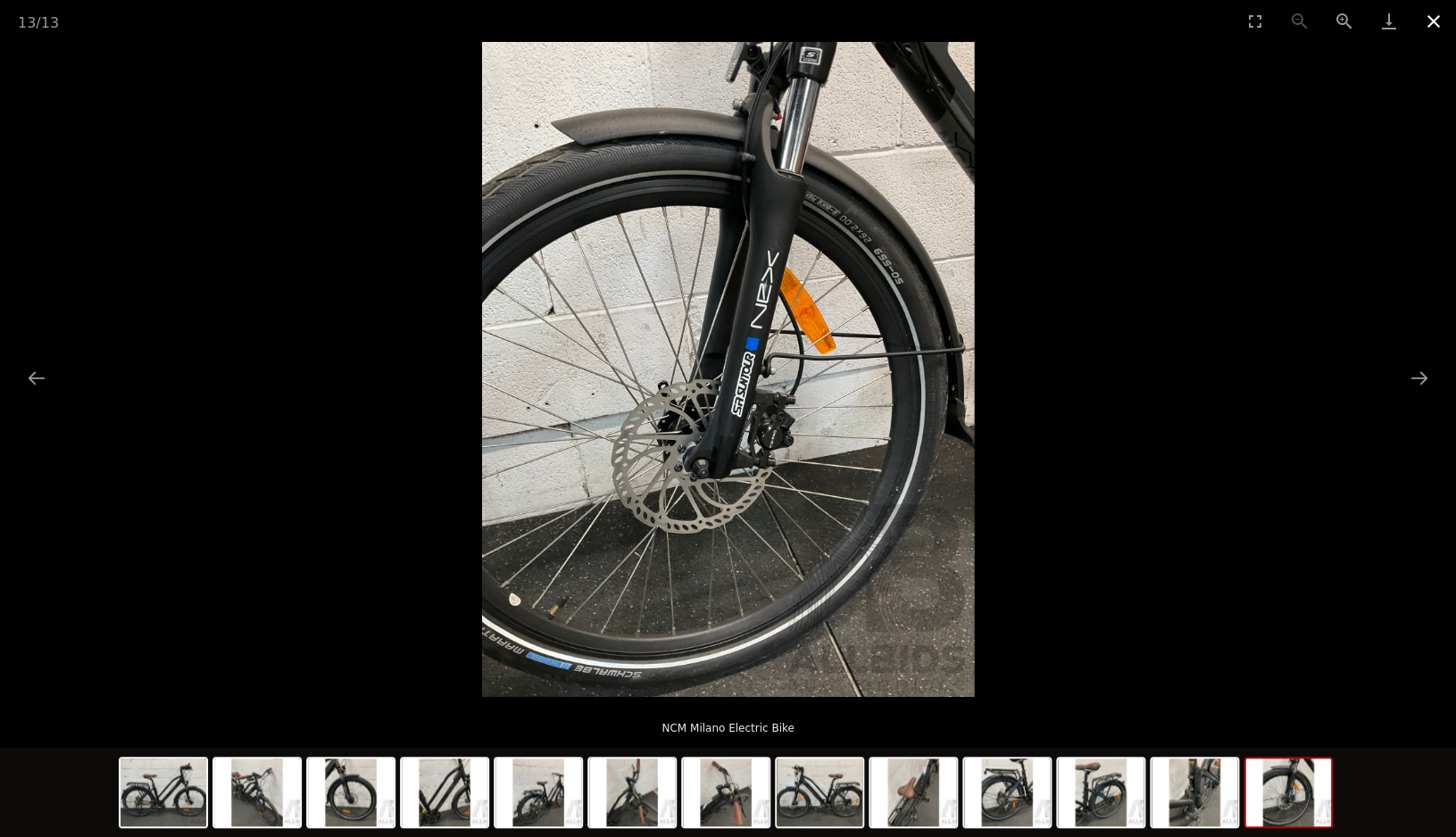
click at [1434, 13] on button "Close gallery" at bounding box center [1434, 21] width 45 height 42
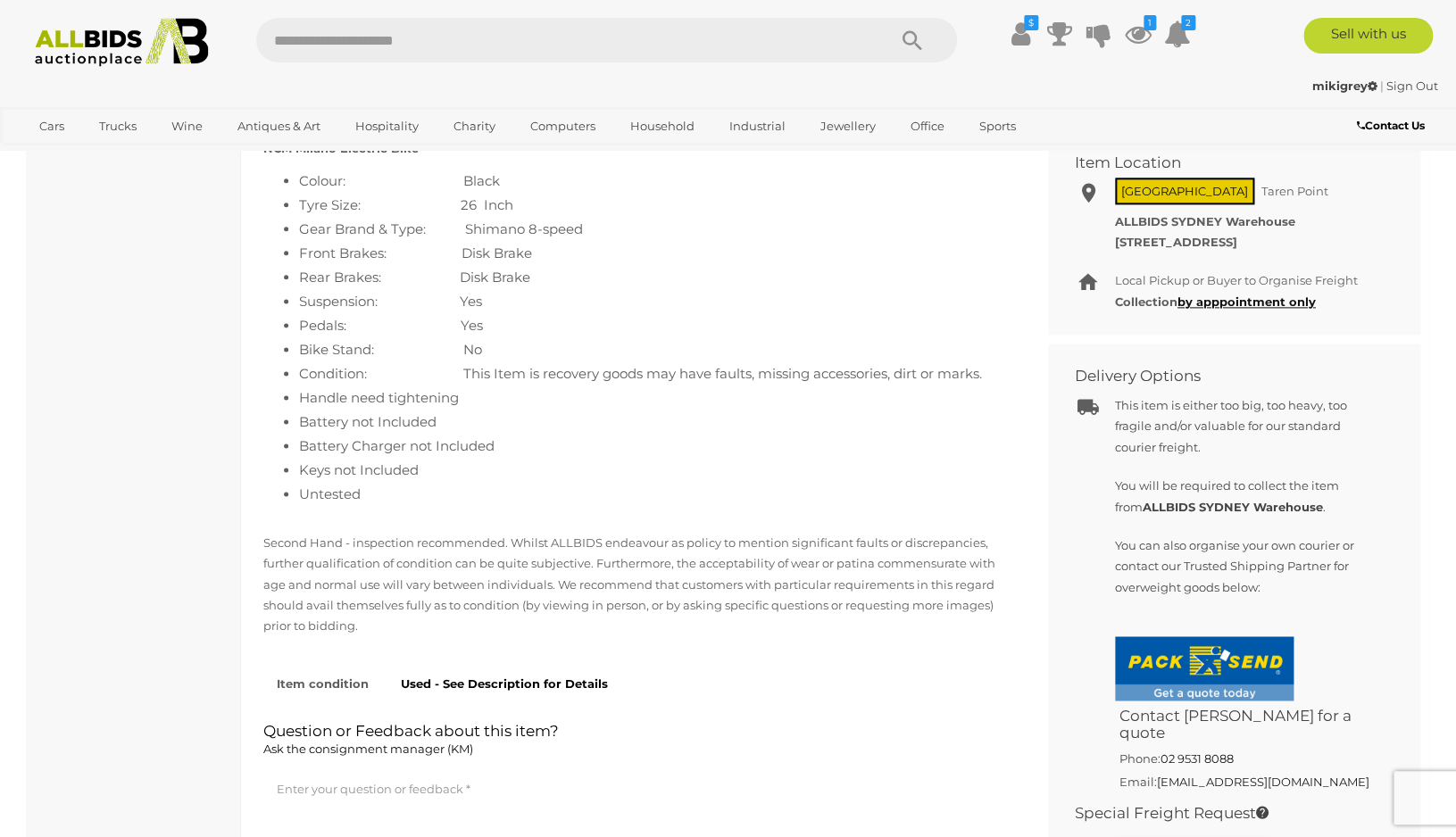
scroll to position [824, 0]
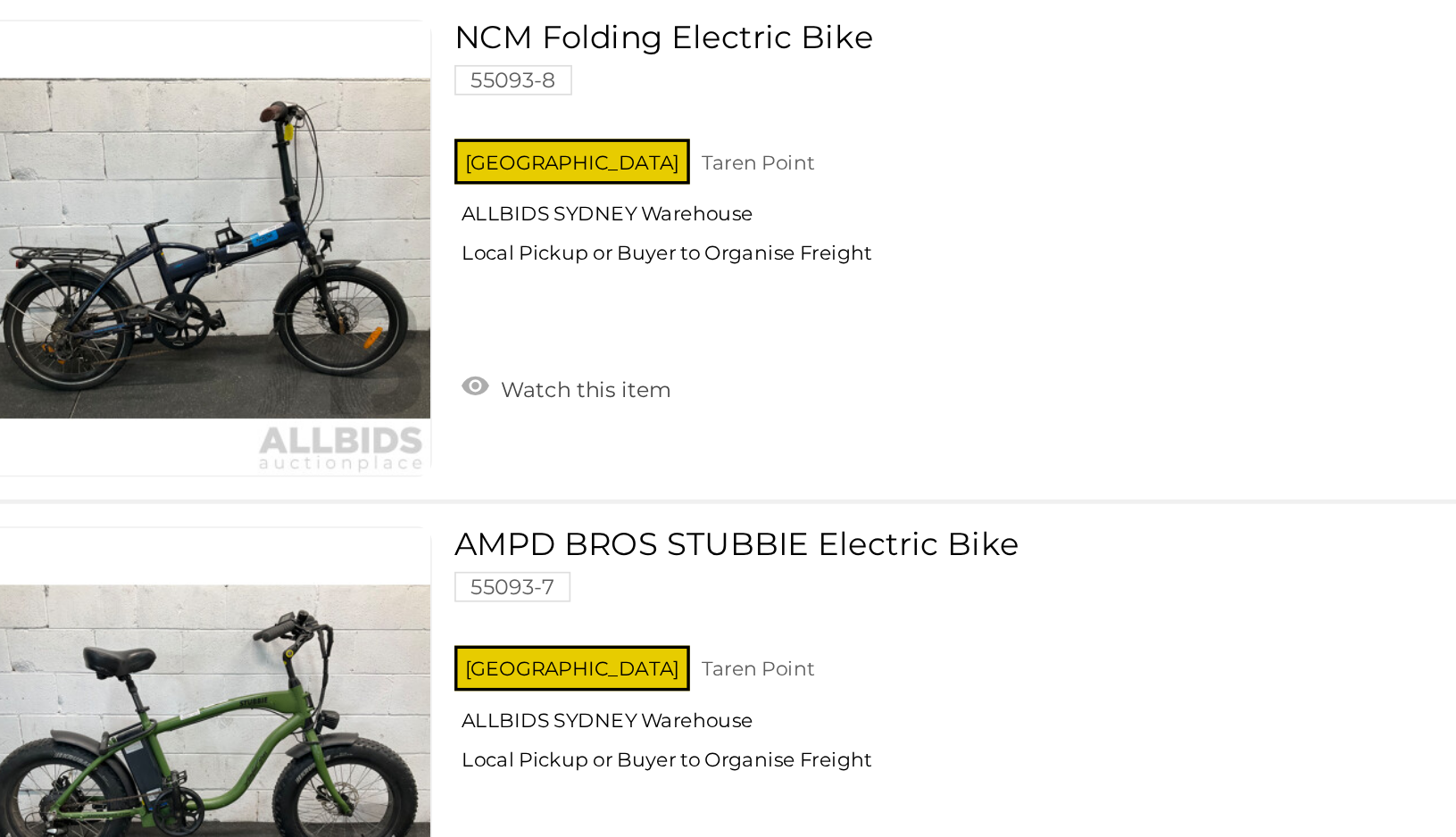
scroll to position [1670, 0]
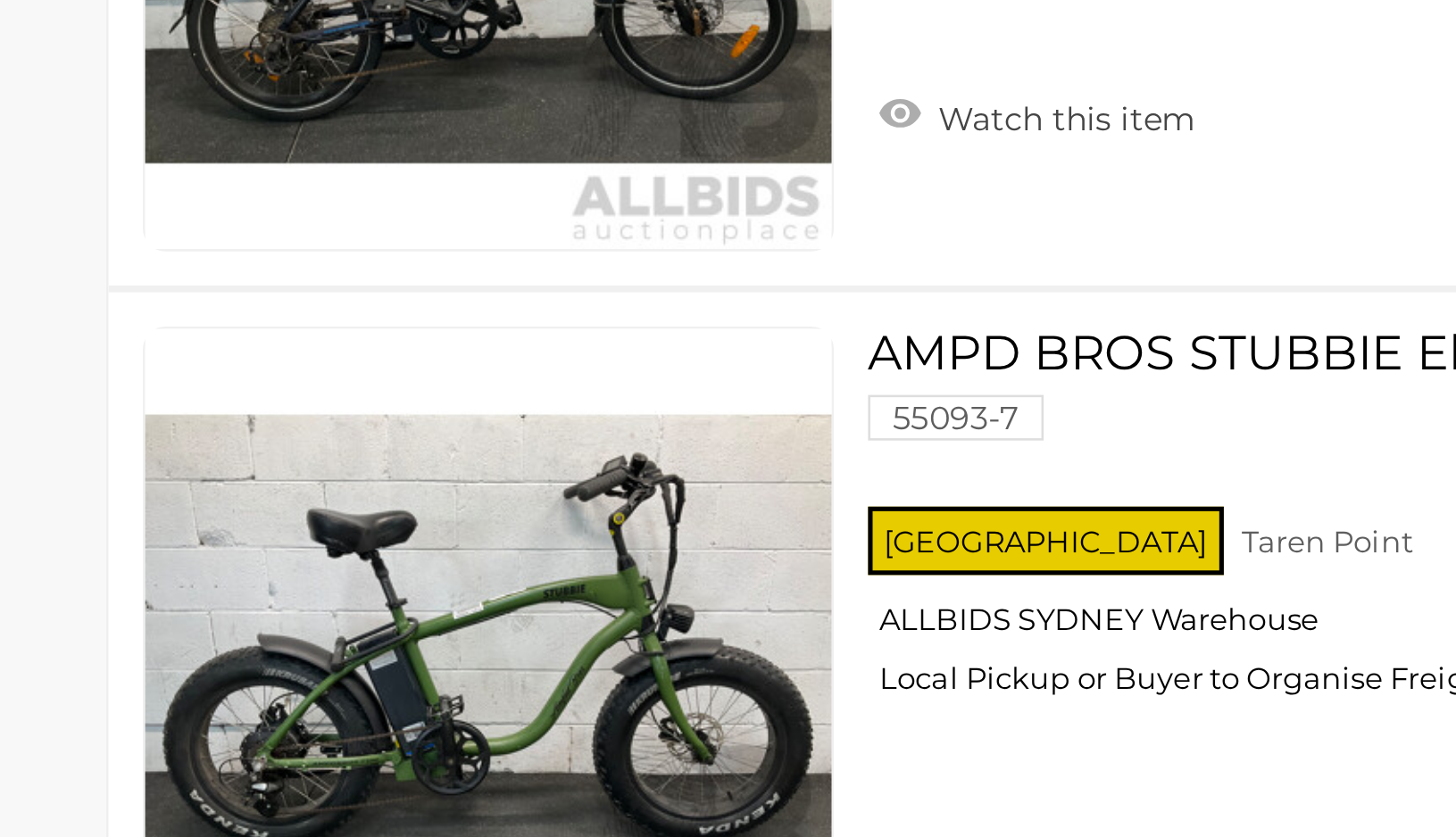
click at [381, 666] on link at bounding box center [389, 706] width 270 height 270
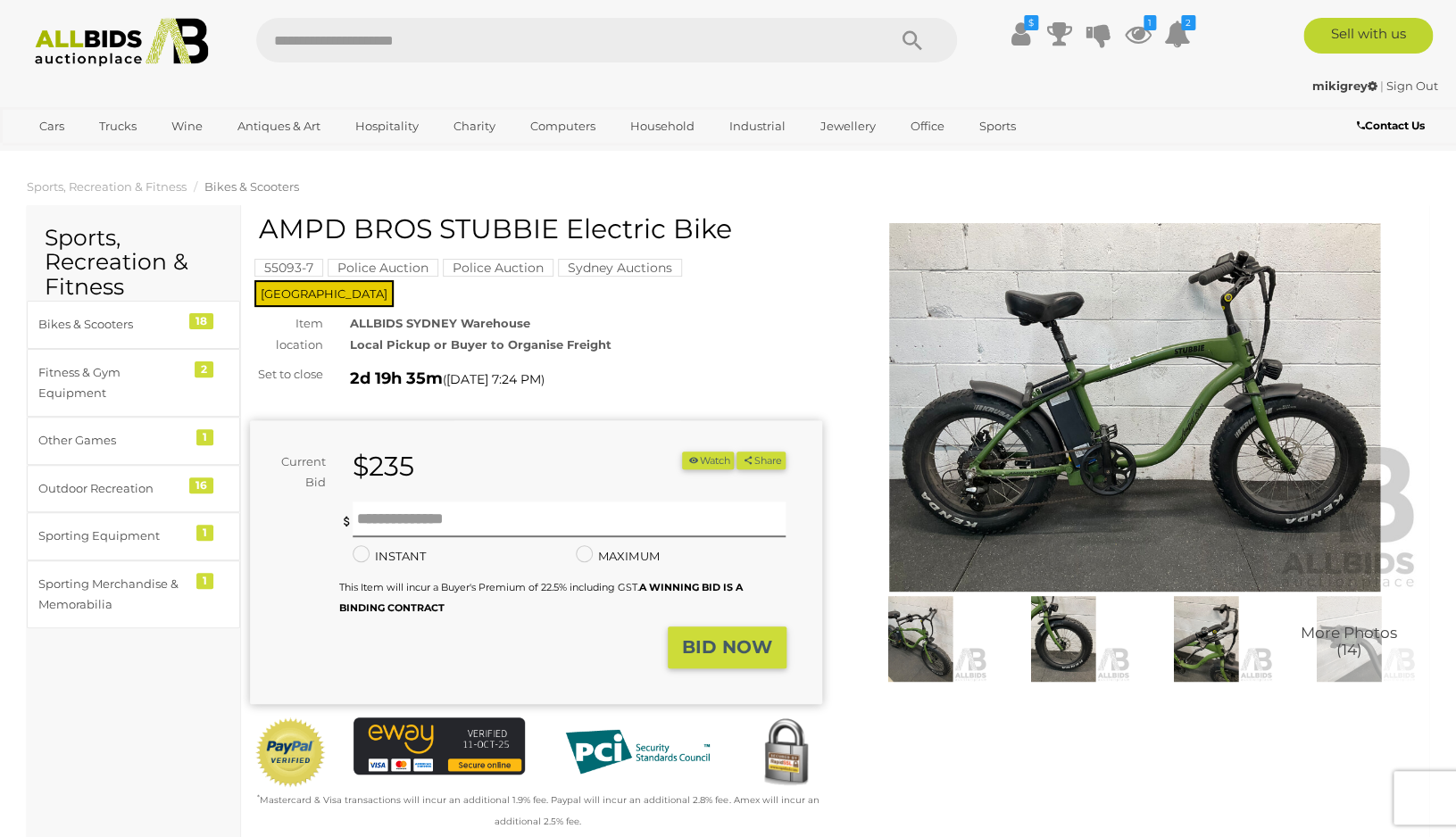
click at [1255, 461] on img at bounding box center [1135, 407] width 572 height 369
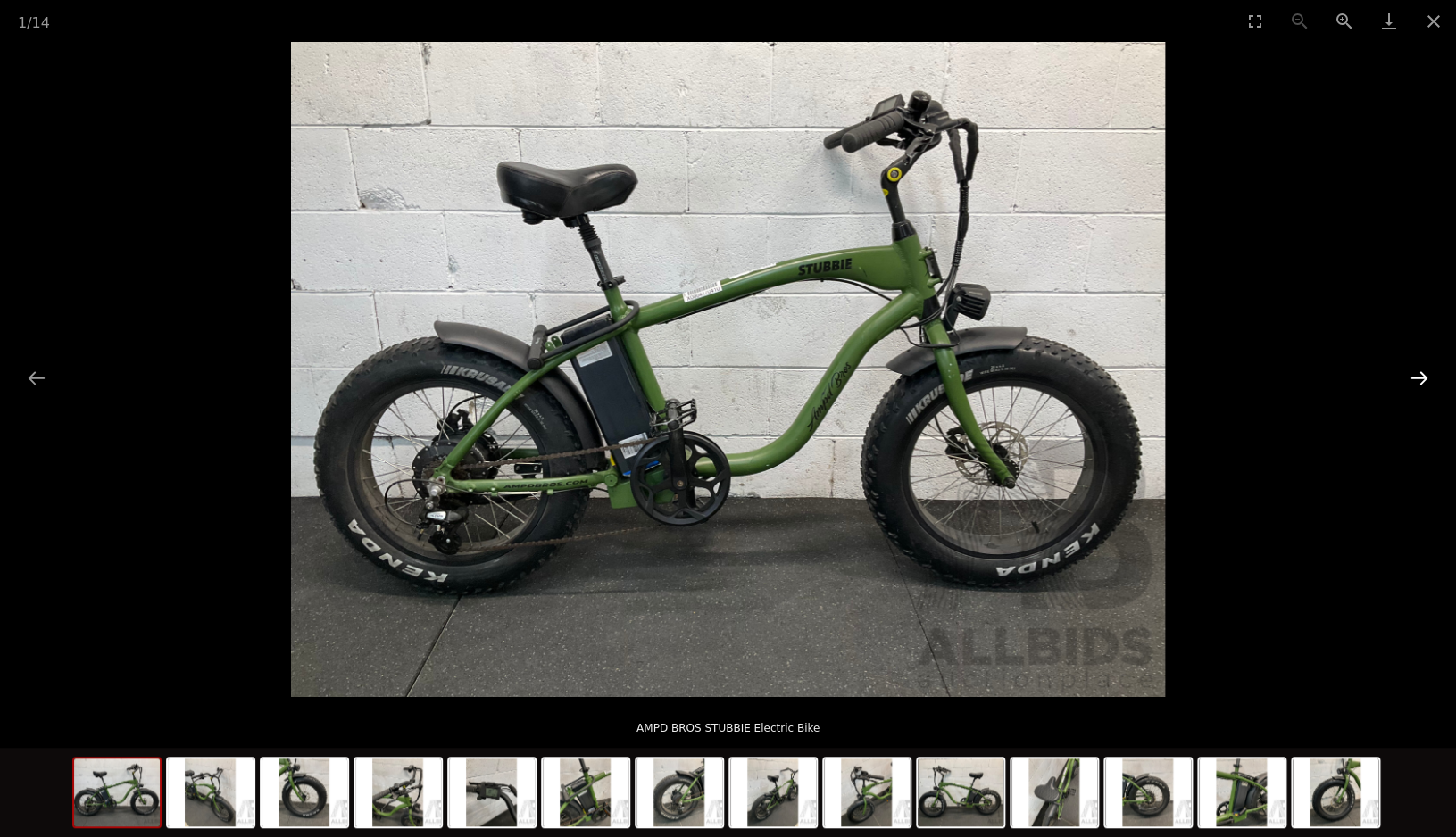
click at [1415, 374] on button "Next slide" at bounding box center [1419, 378] width 38 height 35
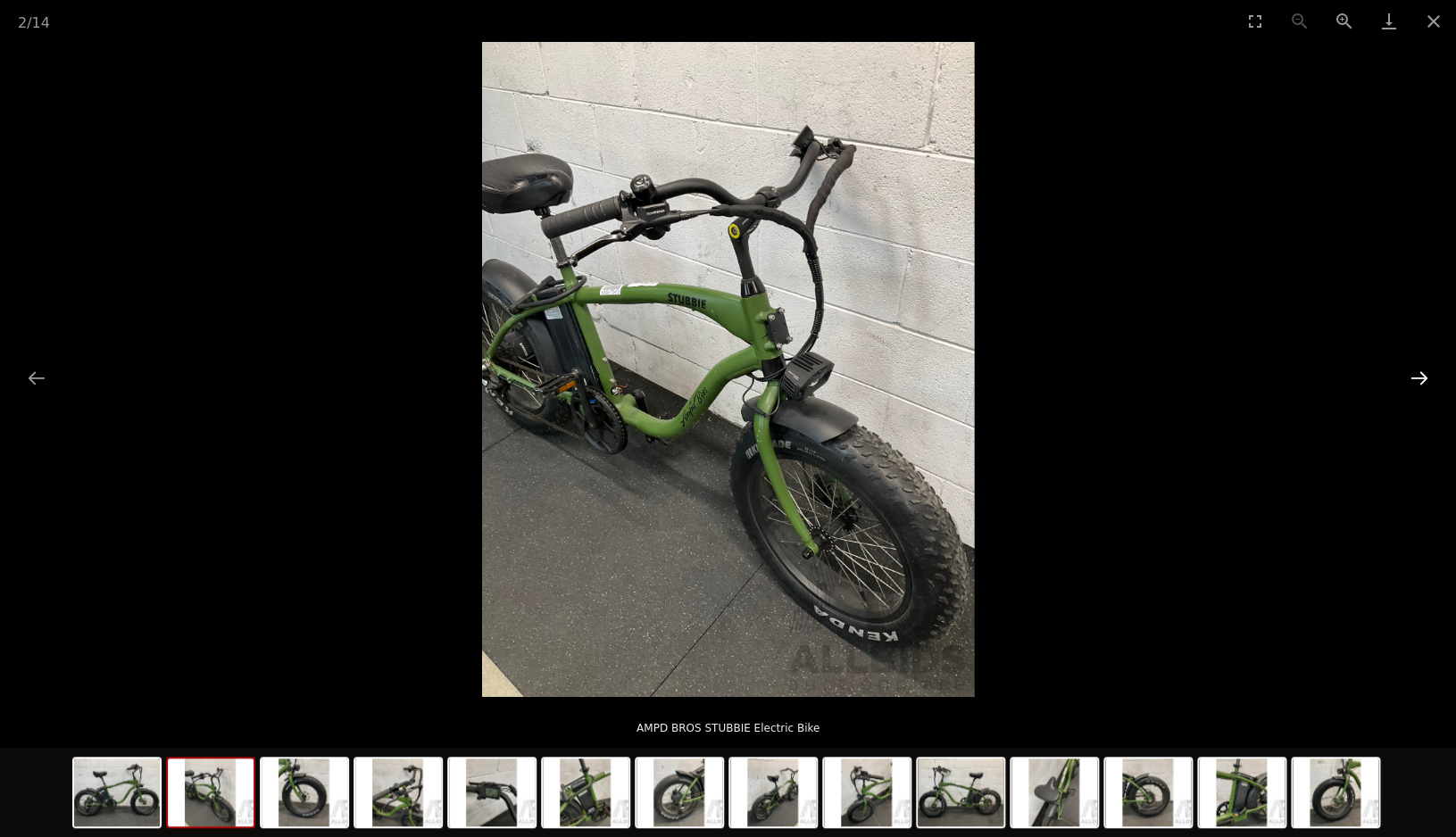
click at [1415, 372] on button "Next slide" at bounding box center [1419, 378] width 38 height 35
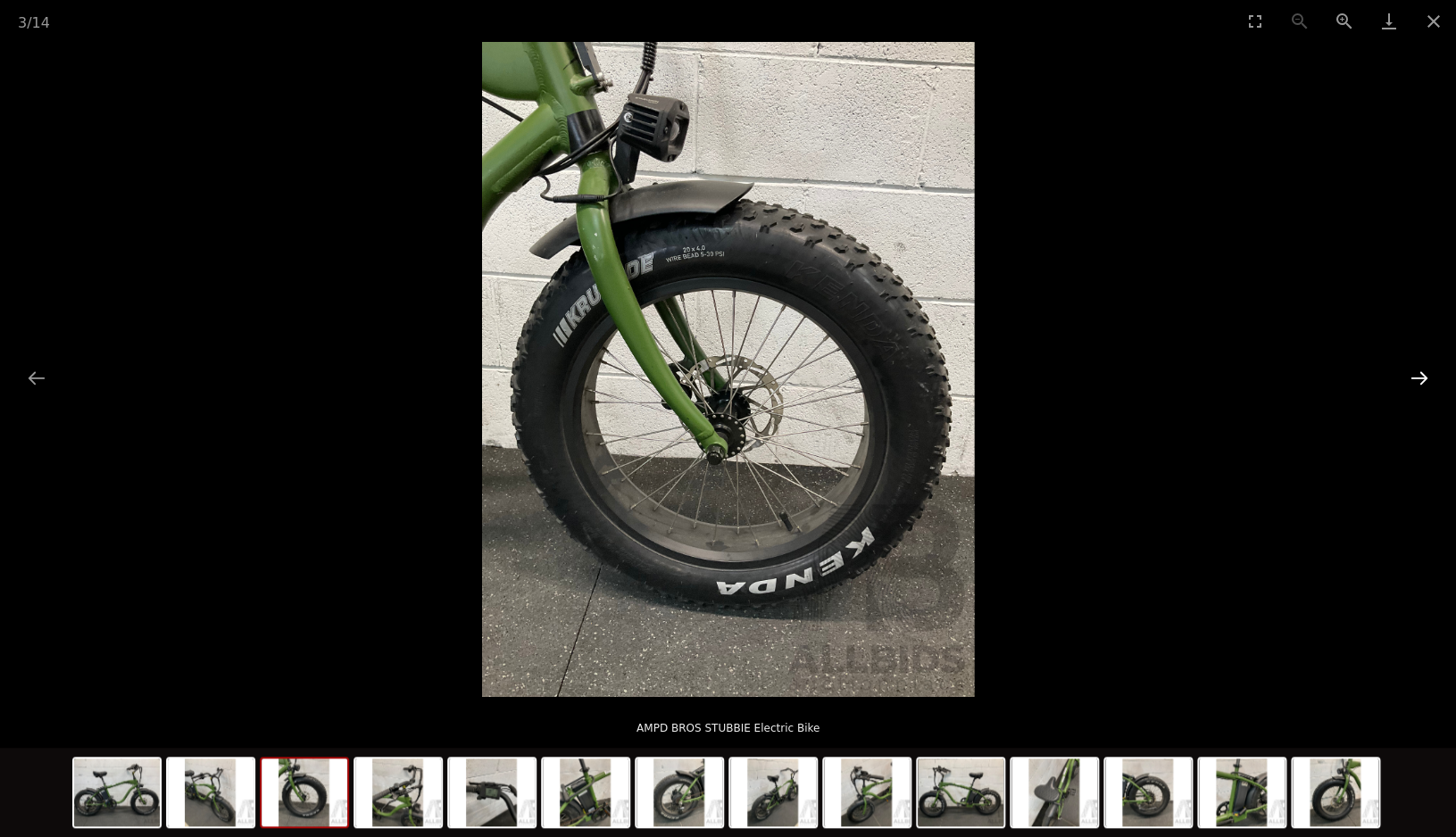
click at [1415, 372] on button "Next slide" at bounding box center [1419, 378] width 38 height 35
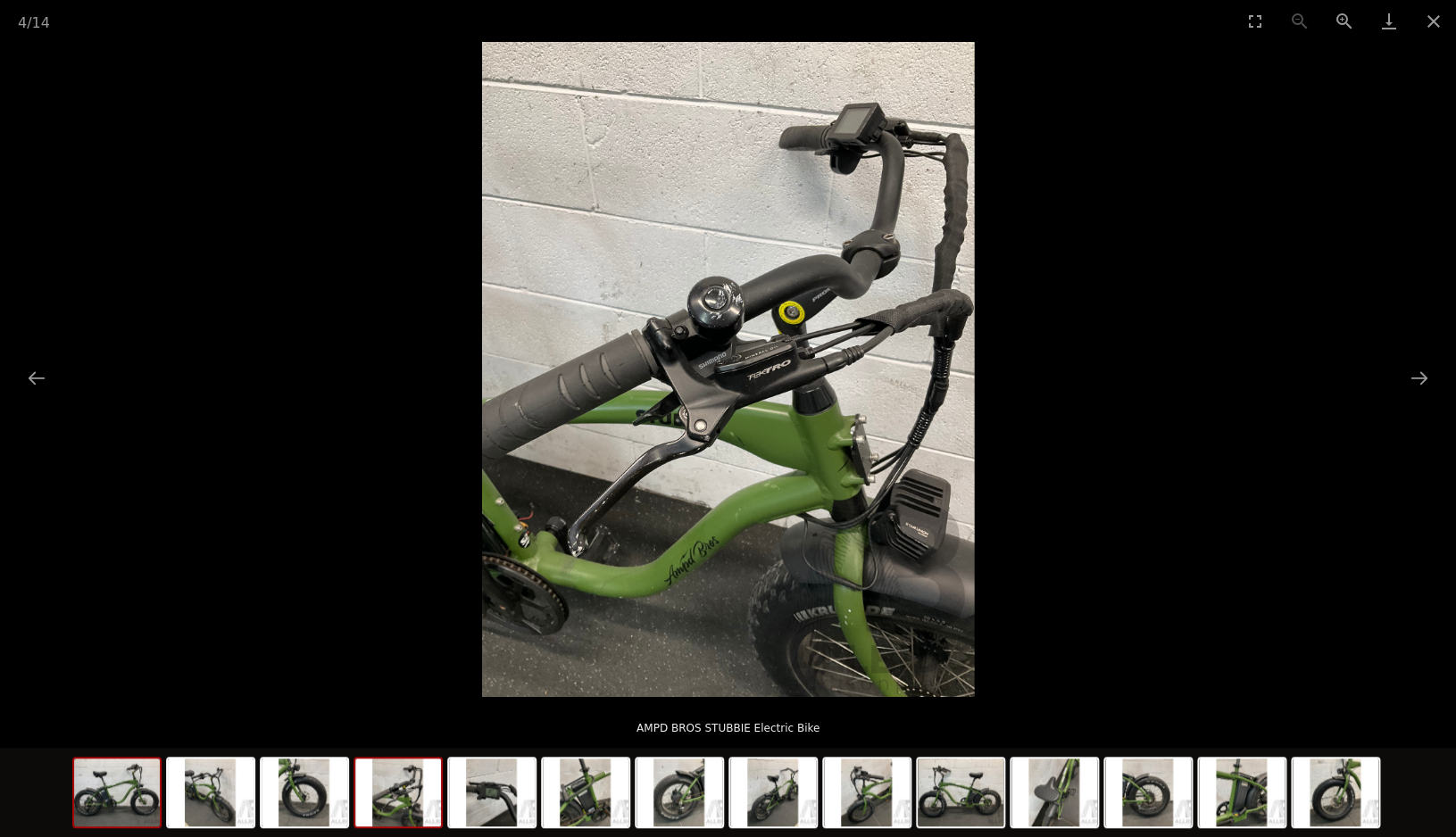
click at [124, 793] on img at bounding box center [118, 793] width 86 height 68
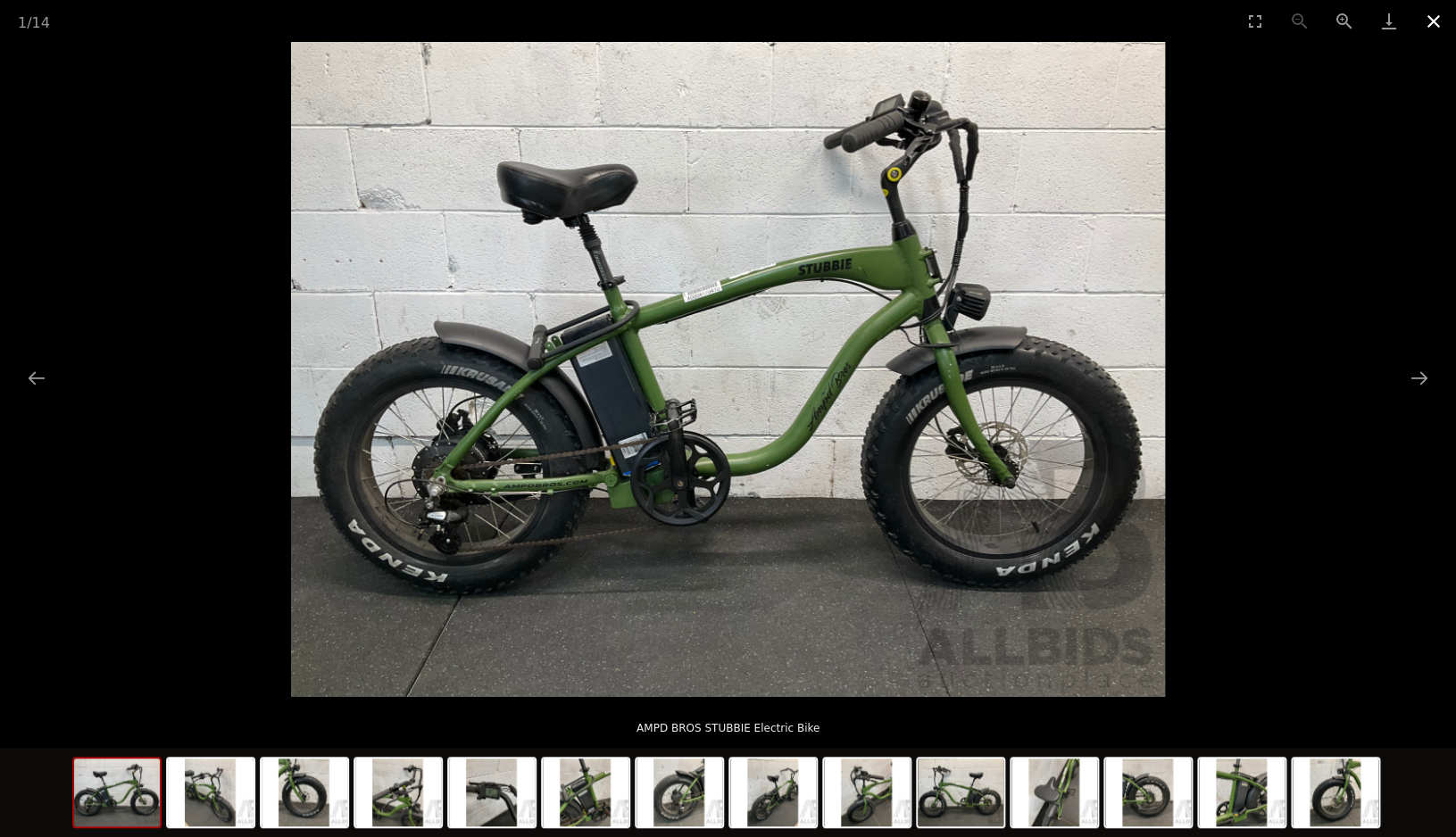
click at [1435, 18] on button "Close gallery" at bounding box center [1434, 21] width 45 height 42
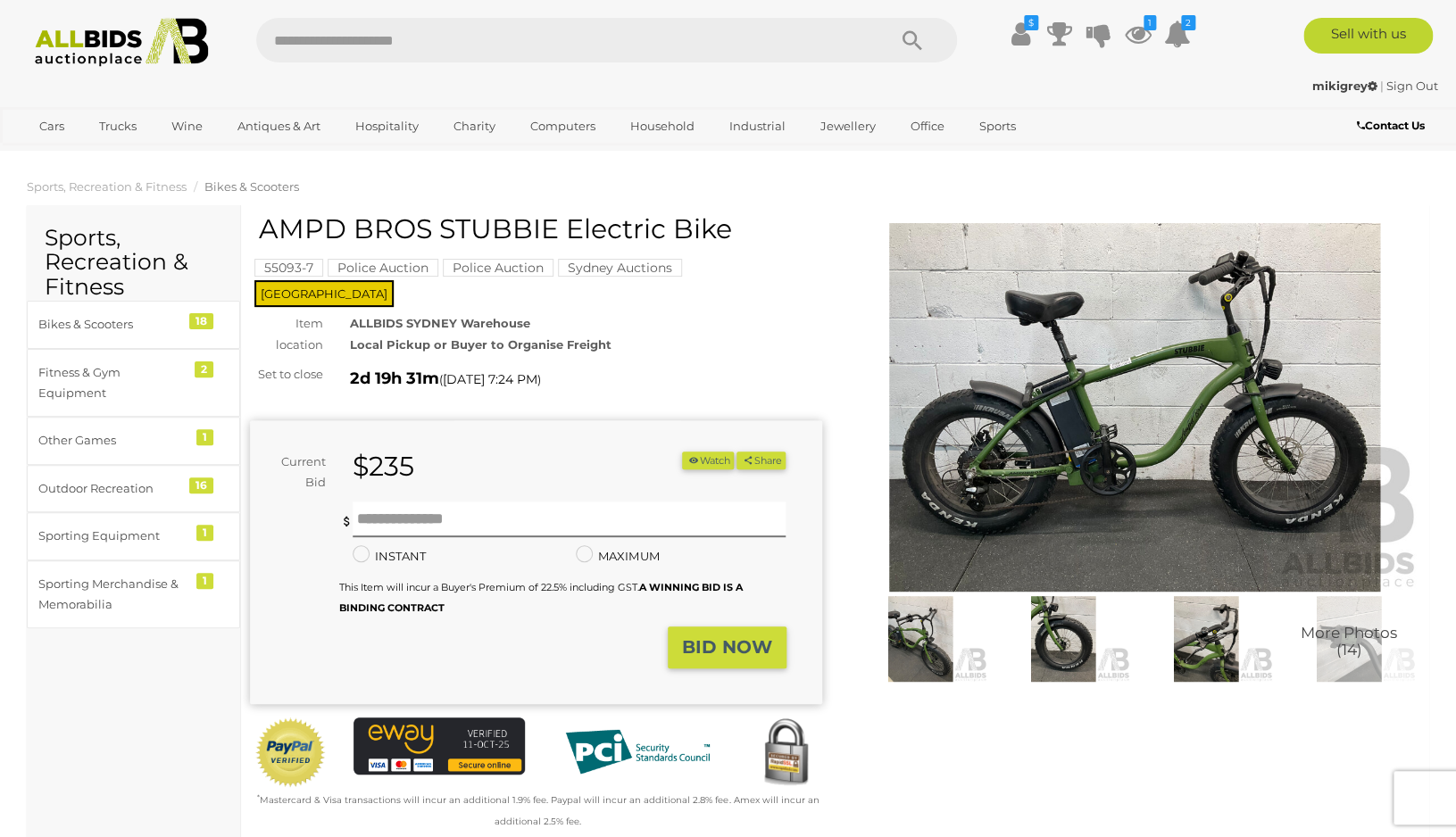
scroll to position [13, 0]
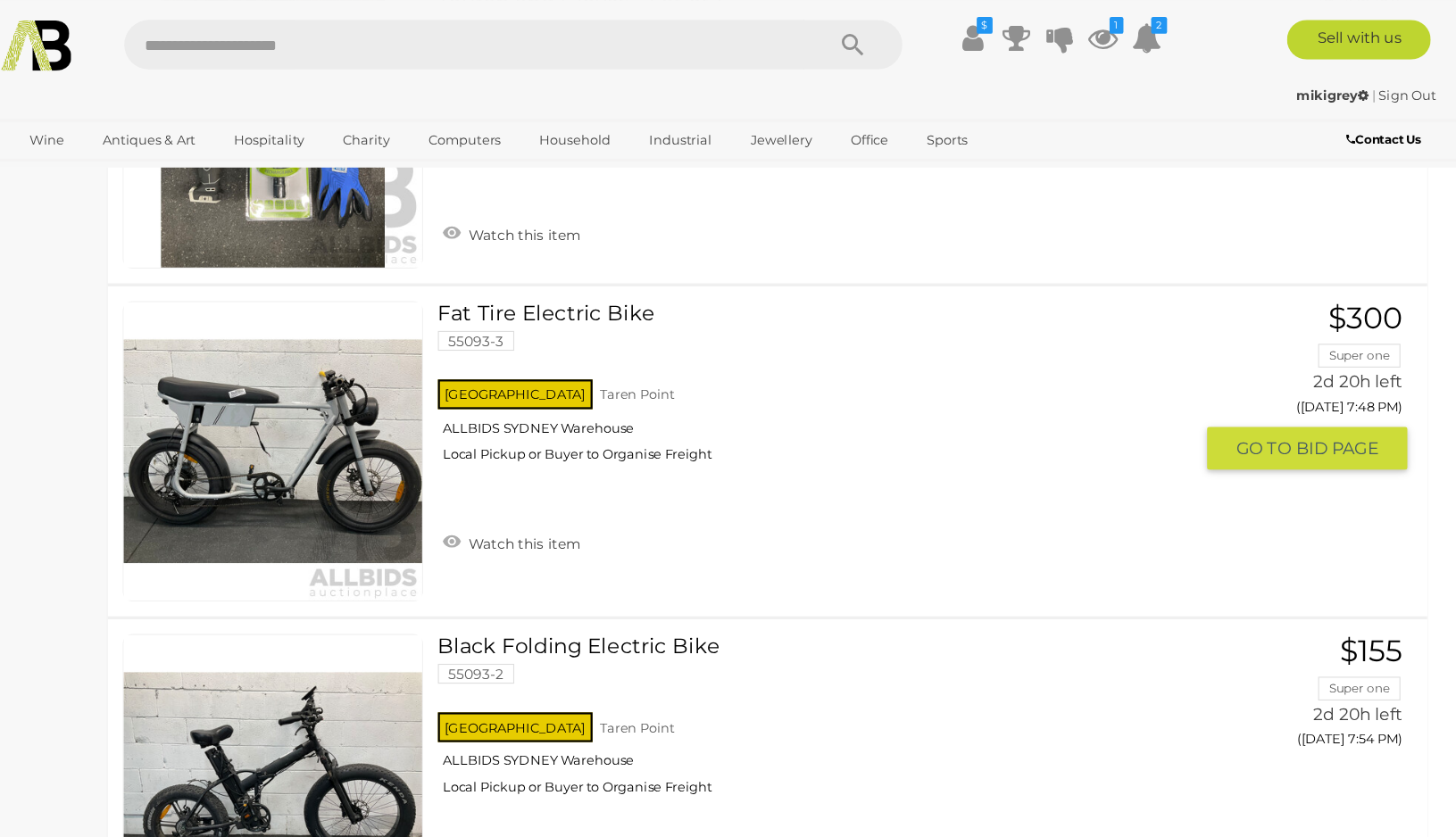
scroll to position [4271, 0]
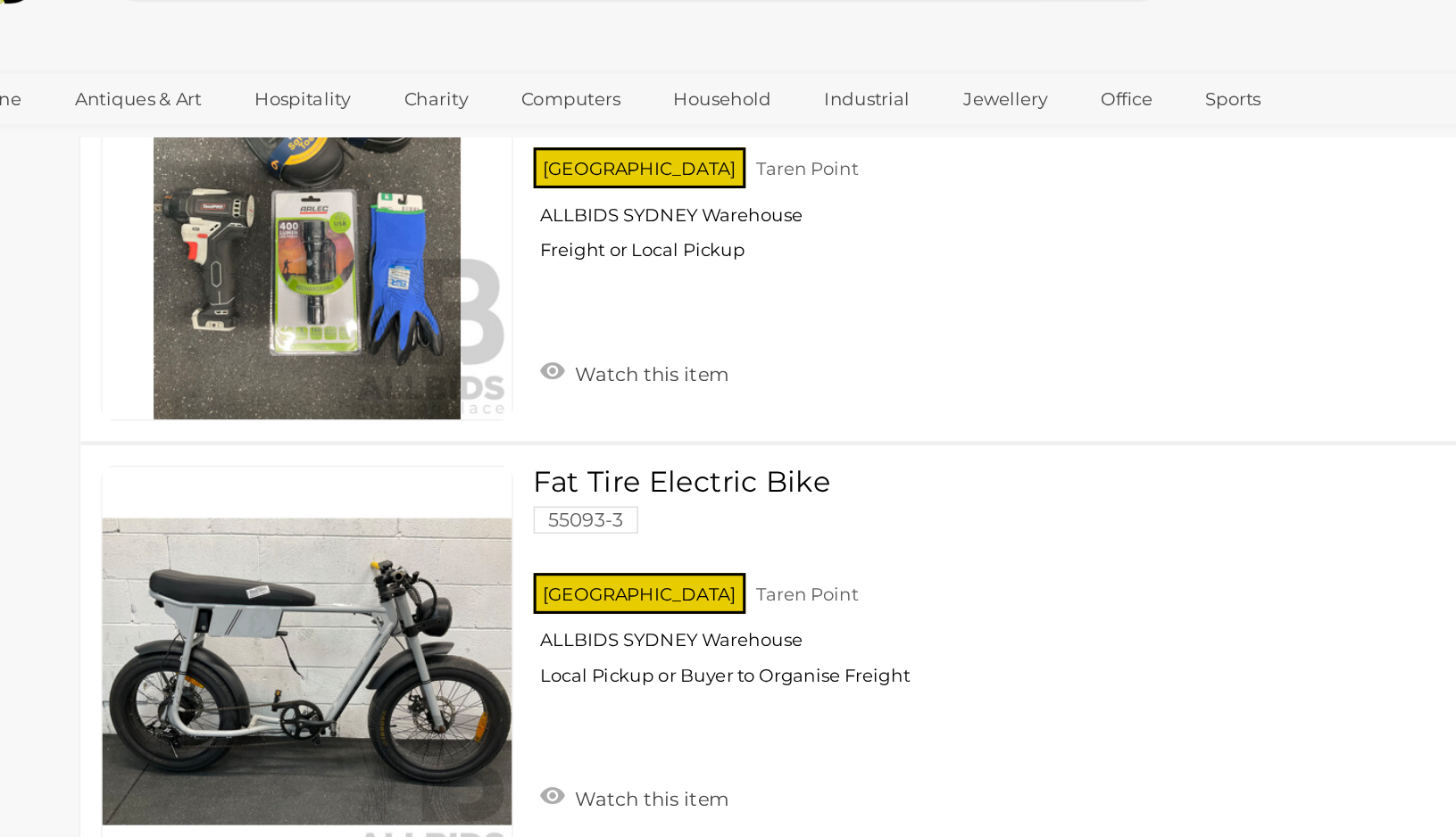
click at [484, 473] on link at bounding box center [389, 501] width 270 height 270
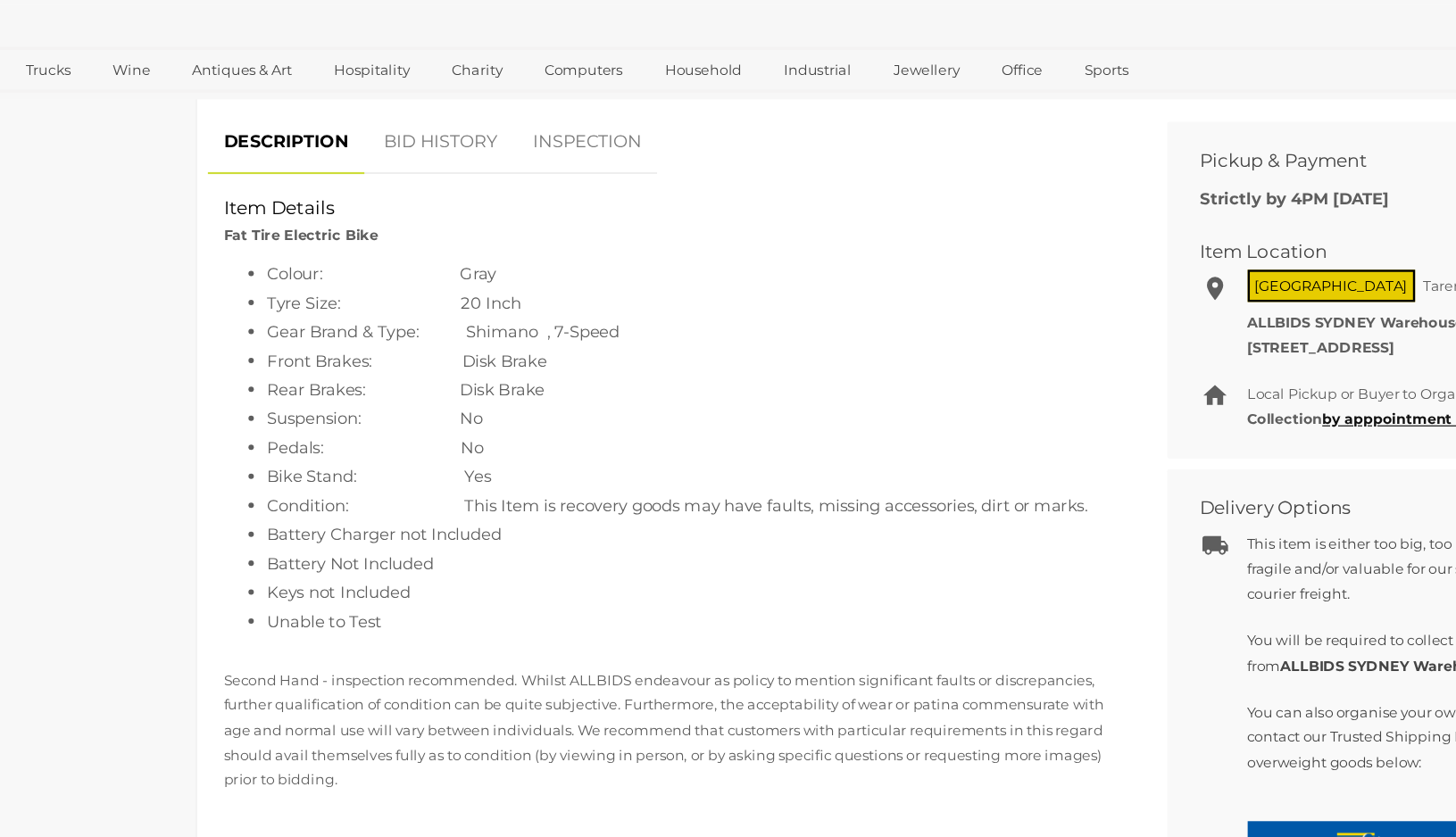
scroll to position [656, 0]
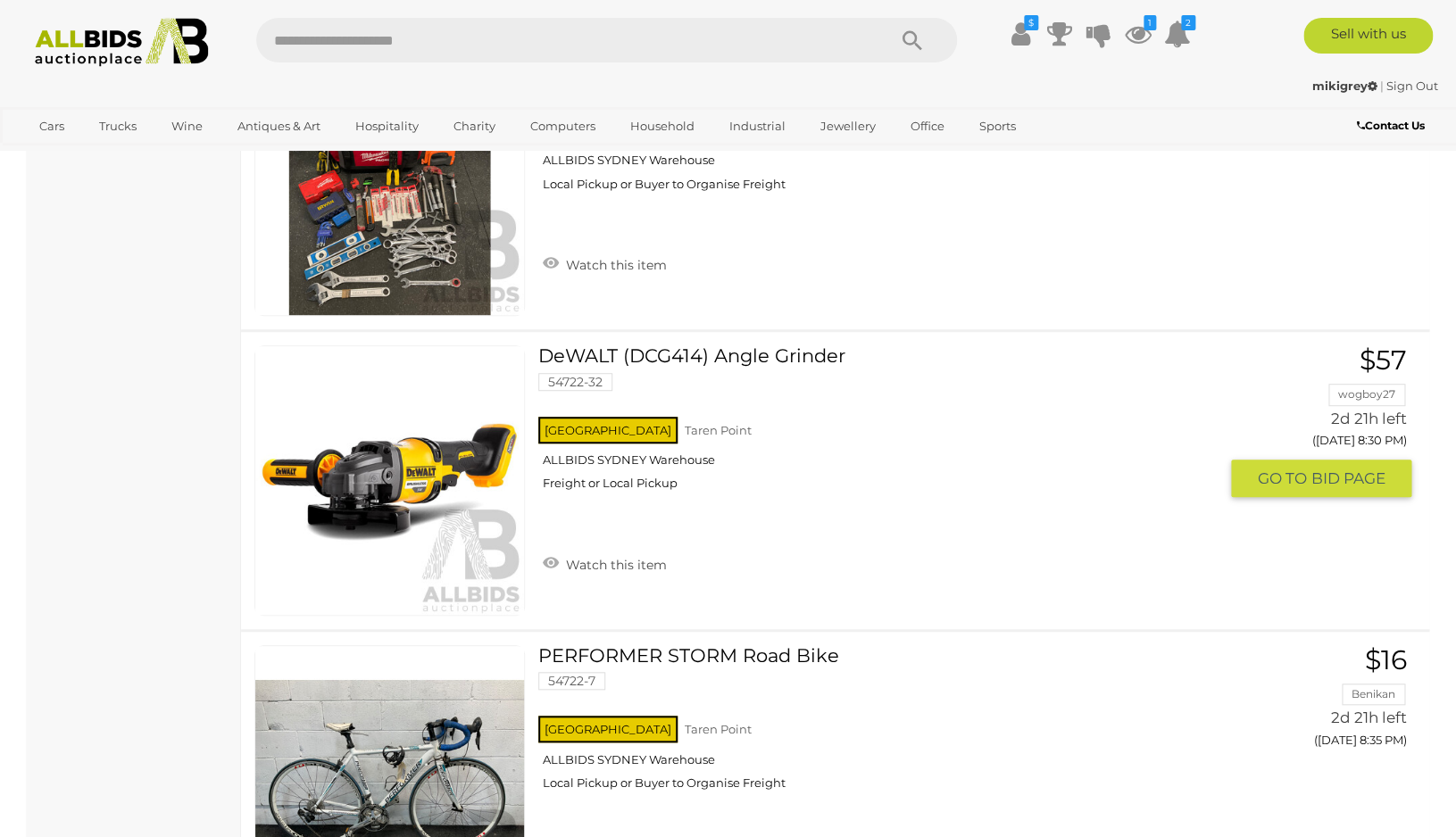
scroll to position [6088, 0]
